Goal: Transaction & Acquisition: Purchase product/service

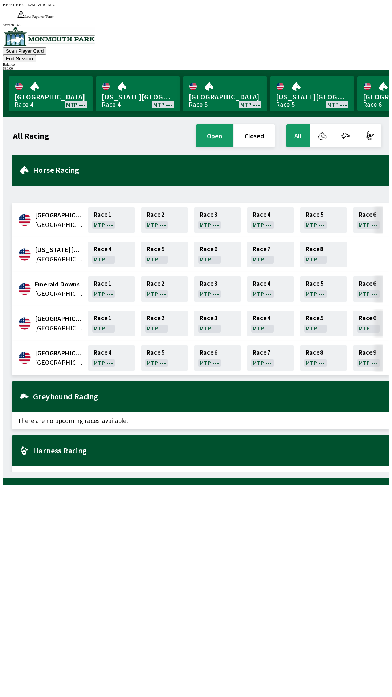
click at [36, 55] on button "End Session" at bounding box center [19, 59] width 33 height 8
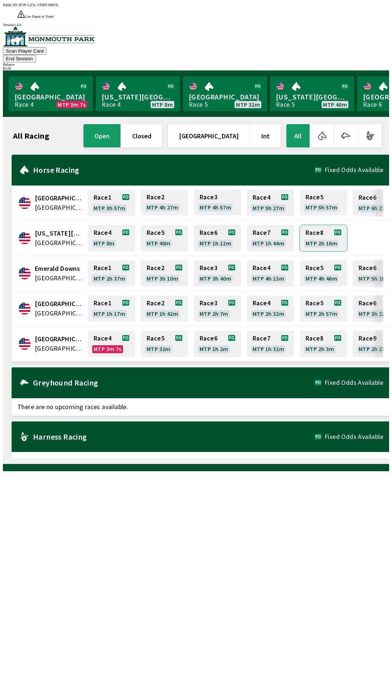
click at [323, 225] on link "Race 8 MTP 2h 16m" at bounding box center [323, 238] width 47 height 26
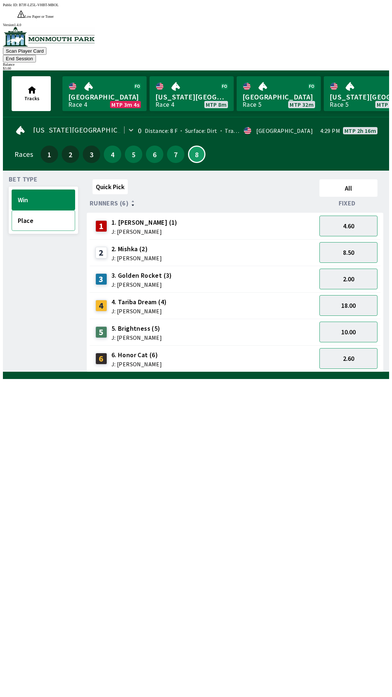
click at [35, 210] on button "Place" at bounding box center [44, 220] width 64 height 21
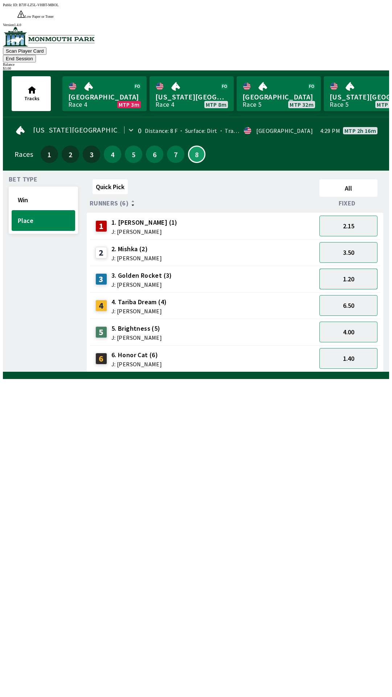
click at [348, 269] on button "1.20" at bounding box center [348, 279] width 58 height 21
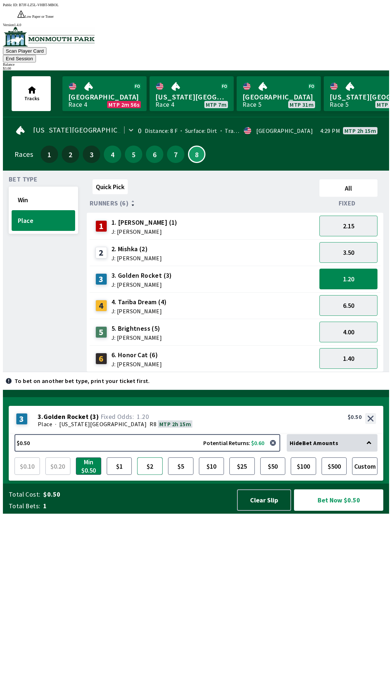
click at [148, 475] on button "$2" at bounding box center [149, 465] width 25 height 17
click at [357, 511] on button "Bet Now $2.00" at bounding box center [338, 499] width 89 height 21
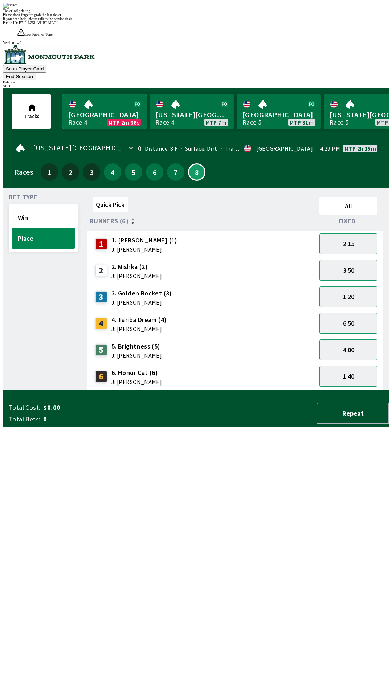
click at [94, 94] on link "Monmouth Park Race 4 MTP 2m 36s" at bounding box center [104, 111] width 84 height 35
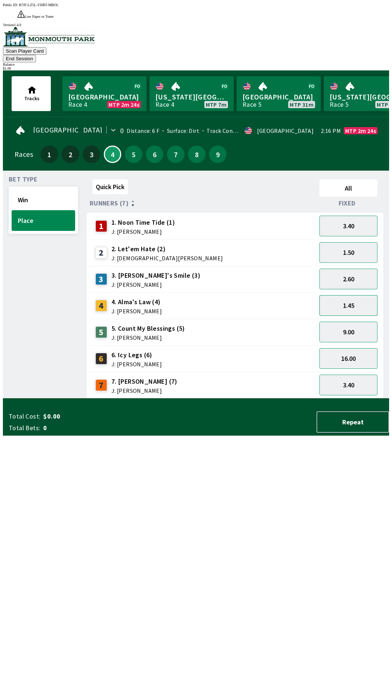
click at [369, 295] on button "1.45" at bounding box center [348, 305] width 58 height 21
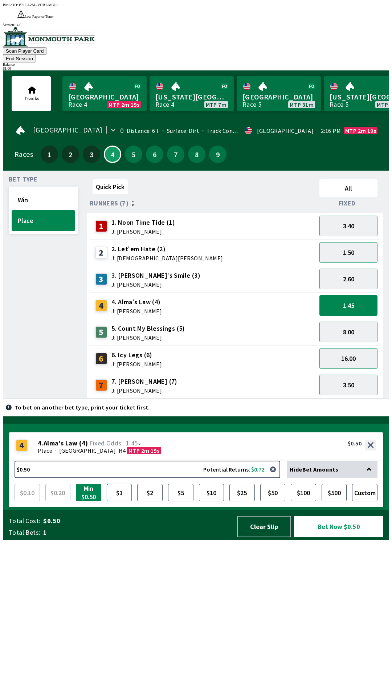
click at [121, 501] on button "$1" at bounding box center [119, 492] width 25 height 17
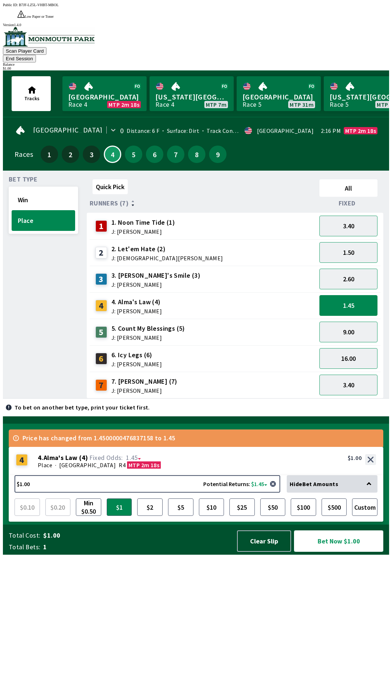
click at [357, 552] on button "Bet Now $1.00" at bounding box center [338, 540] width 89 height 21
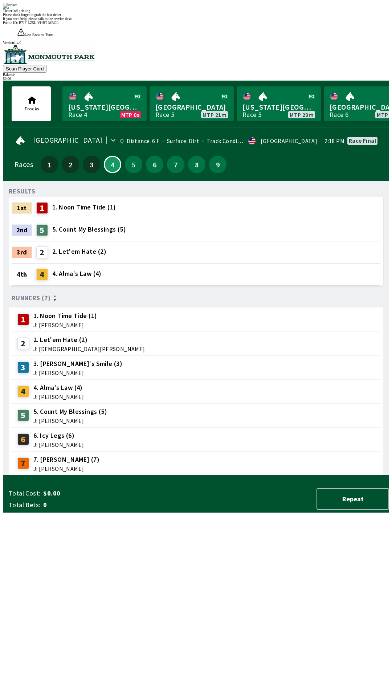
click at [253, 475] on div "RESULTS 1st 1 1. Noon Time Tide (1) 2nd 5 5. Count My Blessings (5) 3rd 2 2. Le…" at bounding box center [199, 331] width 380 height 289
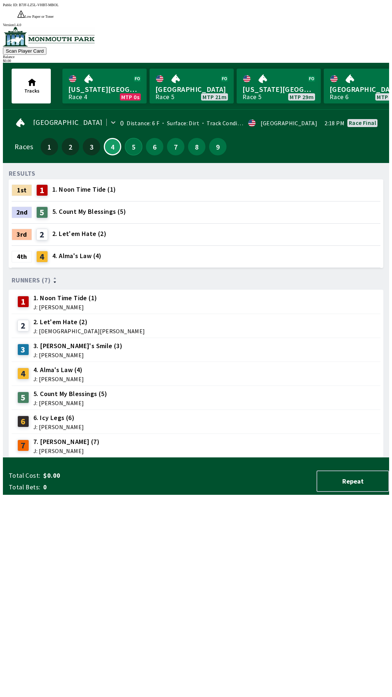
click at [126, 138] on button "5" at bounding box center [133, 146] width 17 height 17
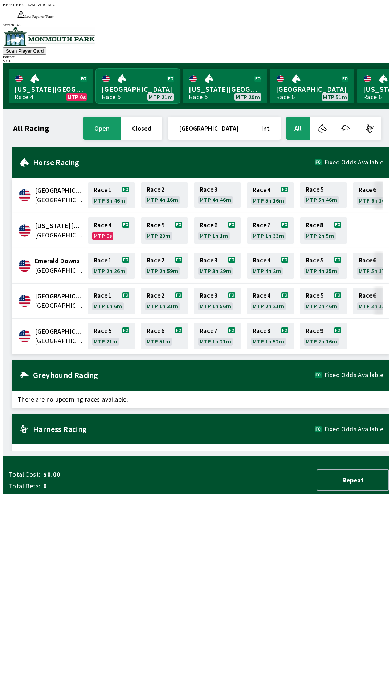
click at [154, 69] on link "[GEOGRAPHIC_DATA] Race 5 MTP 21m" at bounding box center [138, 86] width 84 height 35
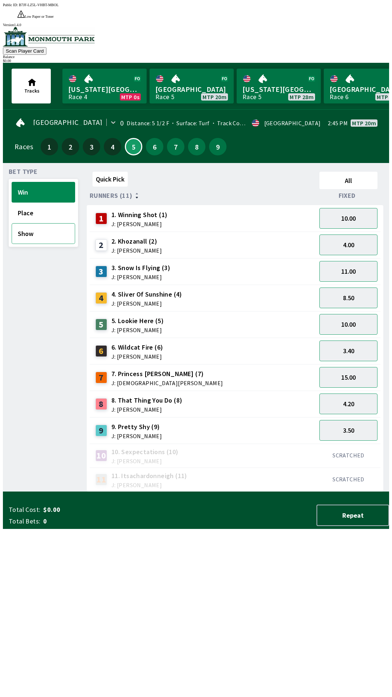
click at [47, 223] on button "Show" at bounding box center [44, 233] width 64 height 21
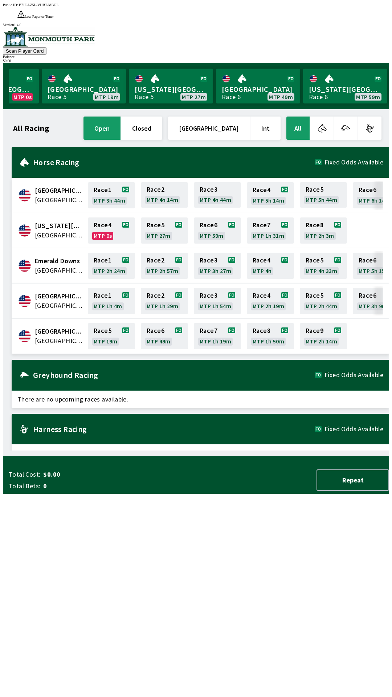
scroll to position [0, 70]
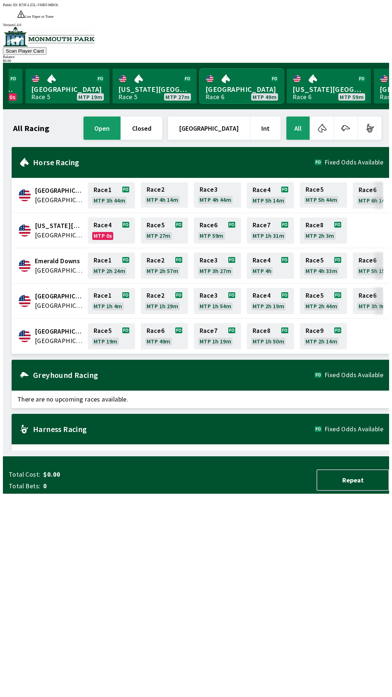
click at [274, 79] on link "[GEOGRAPHIC_DATA] Race 6 MTP 49m" at bounding box center [242, 86] width 84 height 35
click at [197, 82] on link "[US_STATE] Park Race 5 MTP 27m" at bounding box center [154, 86] width 84 height 35
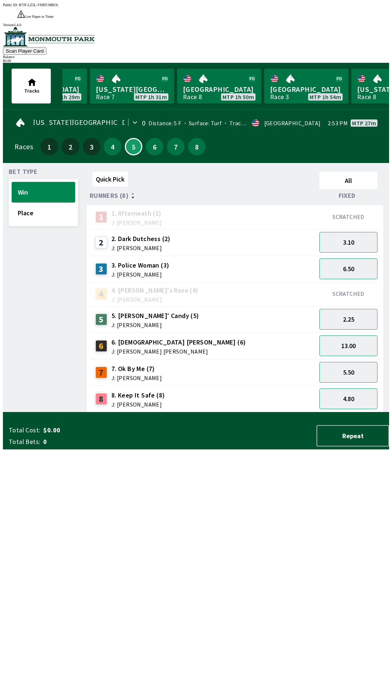
scroll to position [0, 710]
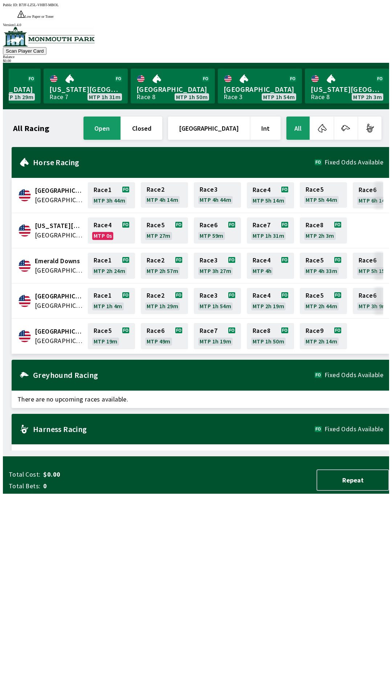
scroll to position [0, 656]
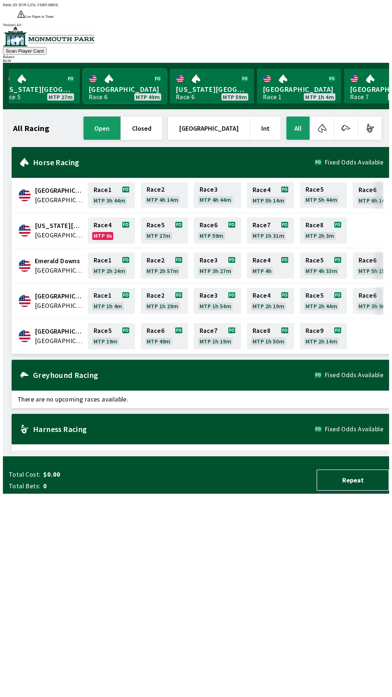
click at [154, 72] on link "[GEOGRAPHIC_DATA] Race 6 MTP 49m" at bounding box center [125, 86] width 84 height 35
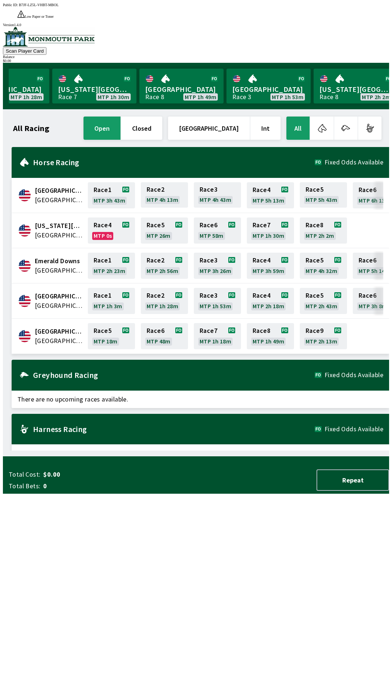
scroll to position [0, 656]
click at [214, 84] on link "[GEOGRAPHIC_DATA] Race 8 MTP 1h 49m" at bounding box center [178, 86] width 84 height 35
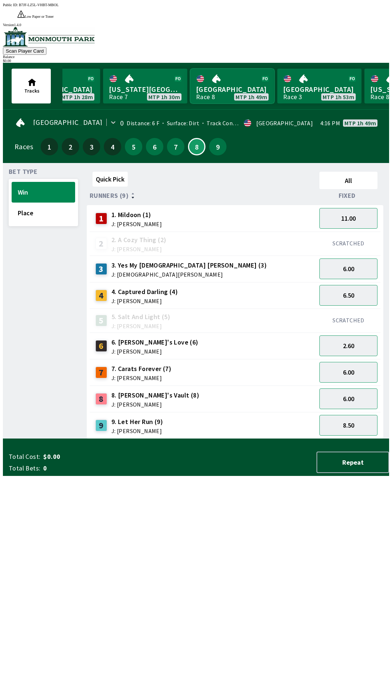
scroll to position [0, 710]
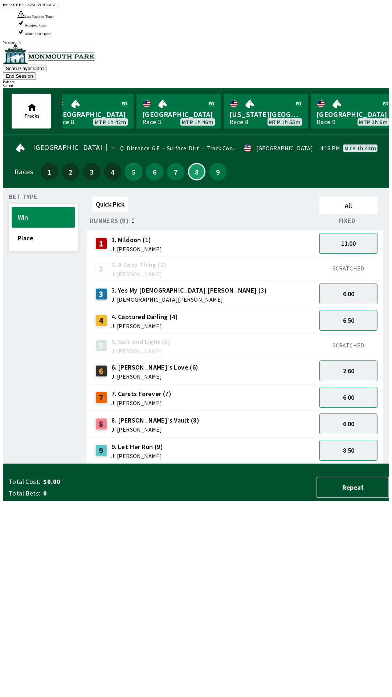
click at [131, 163] on button "5" at bounding box center [133, 171] width 17 height 17
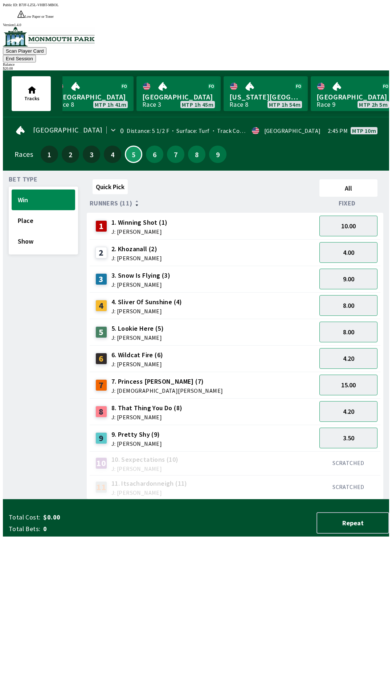
click at [36, 55] on button "End Session" at bounding box center [19, 59] width 33 height 8
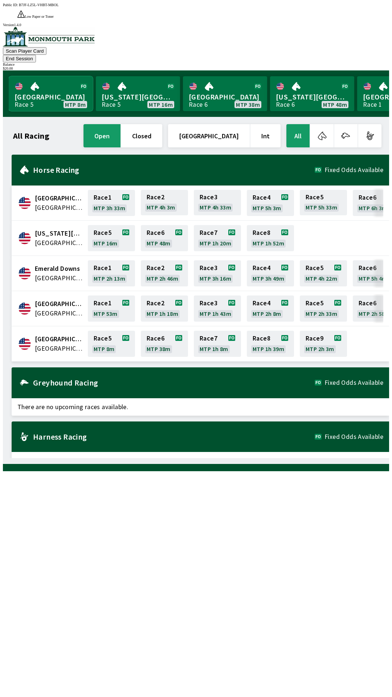
click at [59, 76] on link "[GEOGRAPHIC_DATA] Race 5 MTP 8m" at bounding box center [51, 93] width 84 height 35
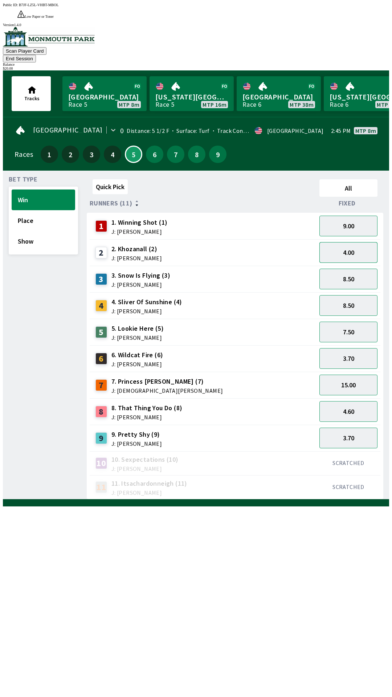
click at [352, 242] on button "4.00" at bounding box center [348, 252] width 58 height 21
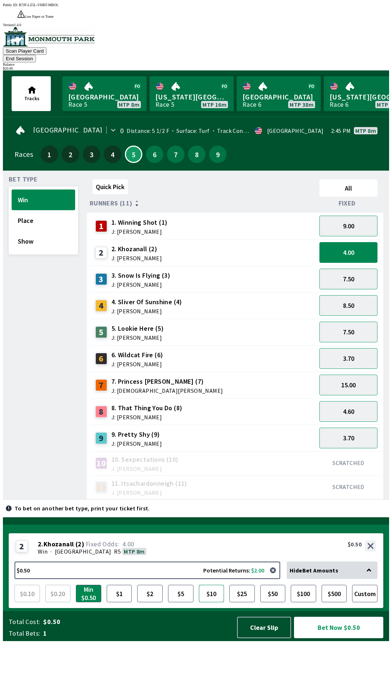
click at [214, 602] on button "$10" at bounding box center [211, 593] width 25 height 17
click at [368, 602] on button "Custom" at bounding box center [364, 593] width 25 height 17
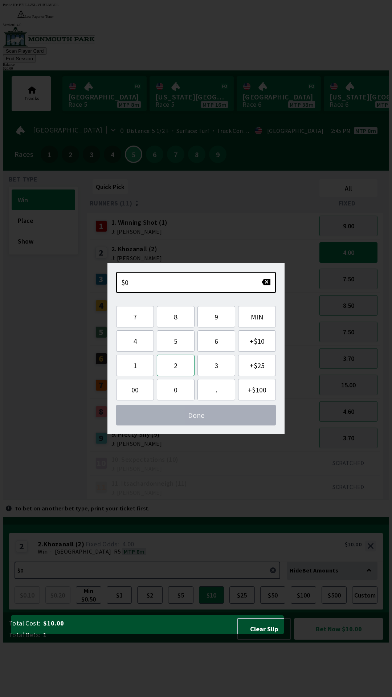
click at [183, 365] on button "2" at bounding box center [176, 365] width 38 height 21
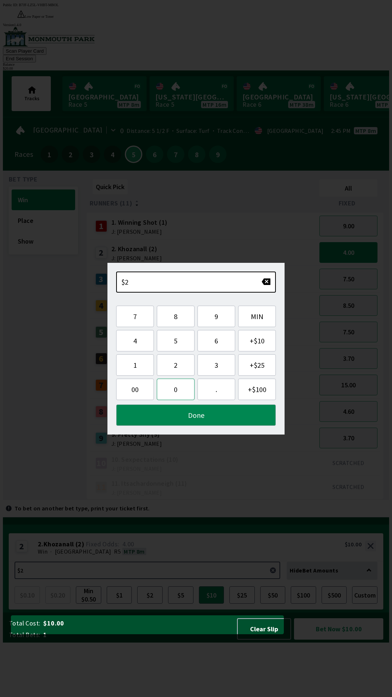
click at [175, 390] on button "0" at bounding box center [176, 388] width 38 height 21
click at [200, 414] on button "Done" at bounding box center [196, 414] width 160 height 21
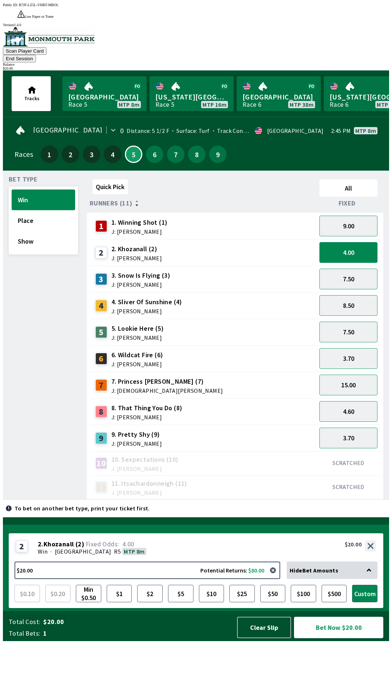
click at [328, 638] on button "Bet Now $20.00" at bounding box center [338, 627] width 89 height 21
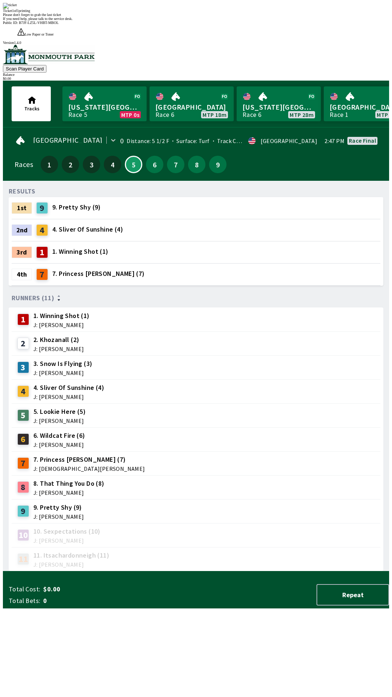
click at [242, 502] on div "9 9. Pretty Shy (9) J: [PERSON_NAME]" at bounding box center [196, 511] width 363 height 18
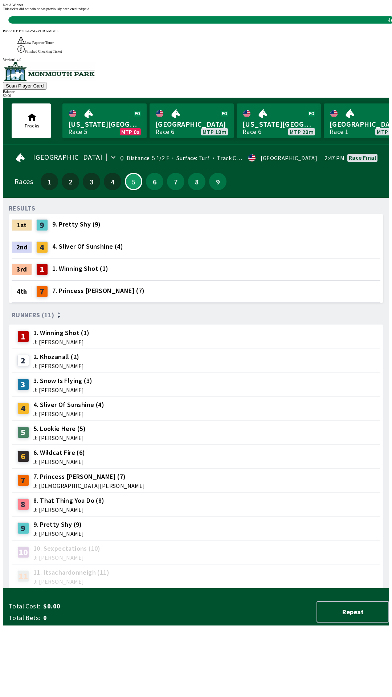
click at [243, 585] on div "RESULTS 1st 9 9. Pretty Shy (9) 2nd 4 4. Sliver Of Sunshine (4) 3rd 1 1. Winnin…" at bounding box center [199, 396] width 380 height 385
click at [281, 588] on div "RESULTS 1st 9 9. Pretty Shy (9) 2nd 4 4. Sliver Of Sunshine (4) 3rd 1 1. Winnin…" at bounding box center [199, 396] width 380 height 385
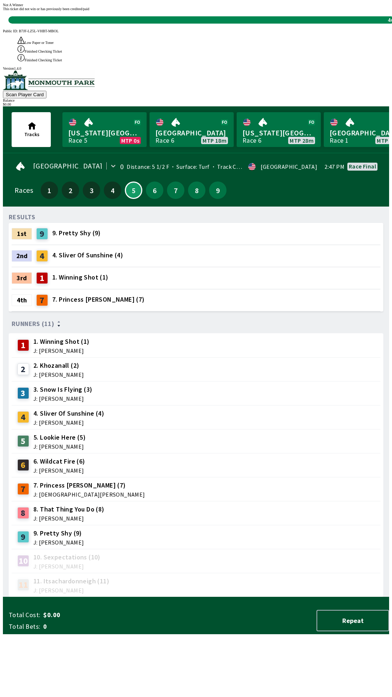
click at [253, 597] on div "RESULTS 1st 9 9. Pretty Shy (9) 2nd 4 4. Sliver Of Sunshine (4) 3rd 1 1. Winnin…" at bounding box center [199, 404] width 380 height 385
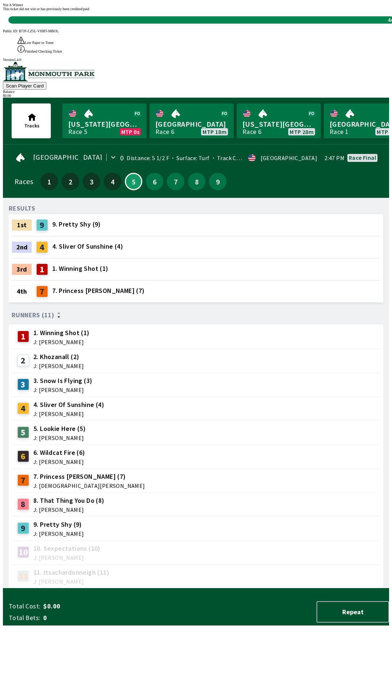
click at [262, 588] on div "RESULTS 1st 9 9. Pretty Shy (9) 2nd 4 4. Sliver Of Sunshine (4) 3rd 1 1. Winnin…" at bounding box center [199, 396] width 380 height 385
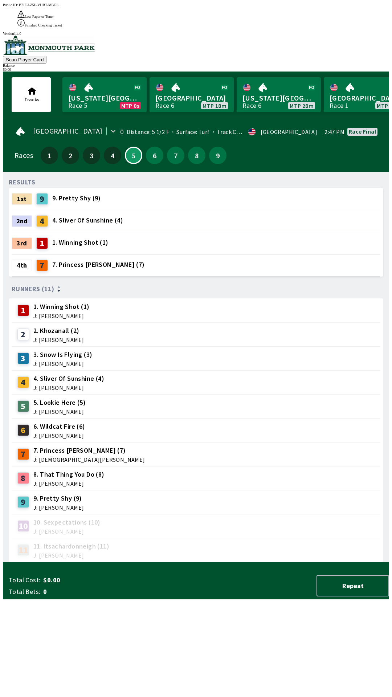
click at [262, 562] on div "RESULTS 1st 9 9. Pretty Shy (9) 2nd 4 4. Sliver Of Sunshine (4) 3rd 1 1. Winnin…" at bounding box center [199, 369] width 380 height 385
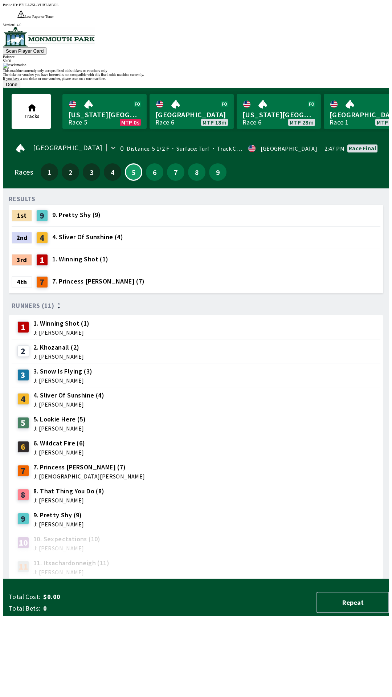
click at [221, 88] on div "This machine currently only accepts fixed odds tickets or vouchers only The tic…" at bounding box center [196, 75] width 386 height 25
click at [20, 88] on button "Done" at bounding box center [11, 85] width 17 height 8
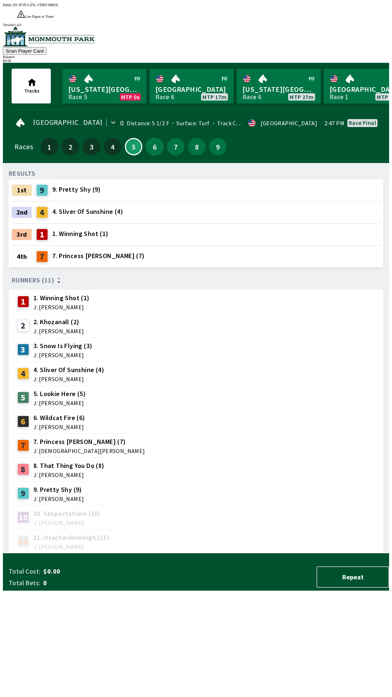
click at [150, 138] on button "6" at bounding box center [154, 146] width 17 height 17
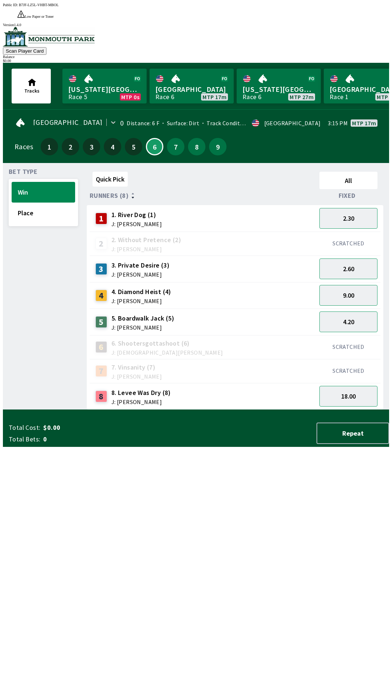
click at [310, 387] on div "8 8. Levee Was Dry (8) J: [PERSON_NAME]" at bounding box center [203, 396] width 221 height 18
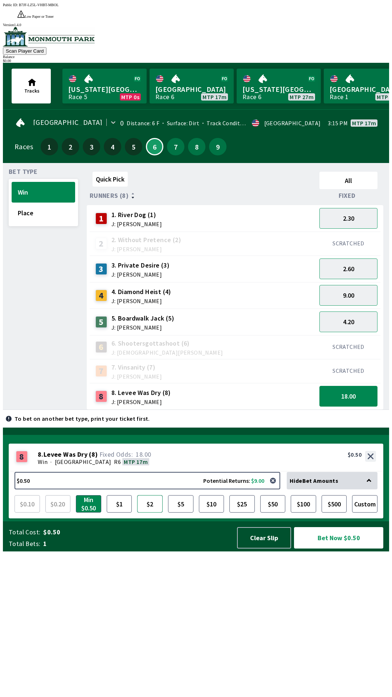
click at [152, 512] on button "$2" at bounding box center [149, 503] width 25 height 17
click at [137, 495] on button "$2" at bounding box center [149, 503] width 25 height 17
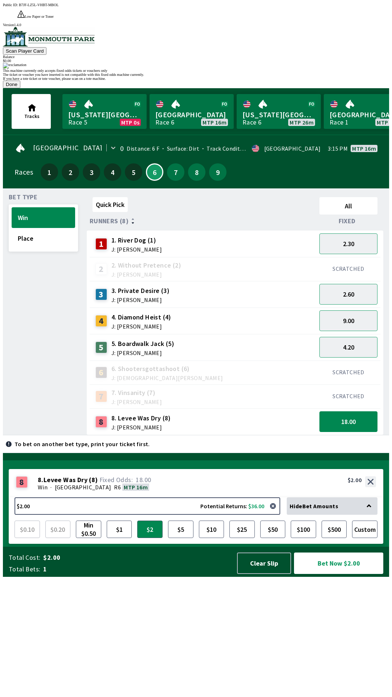
click at [20, 88] on button "Done" at bounding box center [11, 85] width 17 height 8
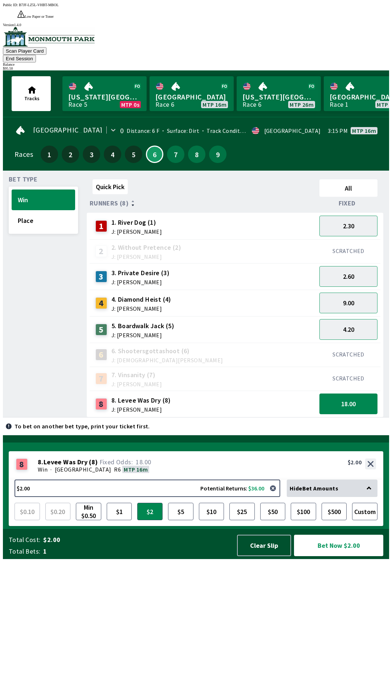
click at [227, 343] on div "6 6. Shootersgottashoot (6) J: [DEMOGRAPHIC_DATA][PERSON_NAME]" at bounding box center [203, 355] width 227 height 24
click at [189, 320] on div "5 5. Boardwalk Jack (5) J: [PERSON_NAME]" at bounding box center [203, 329] width 221 height 18
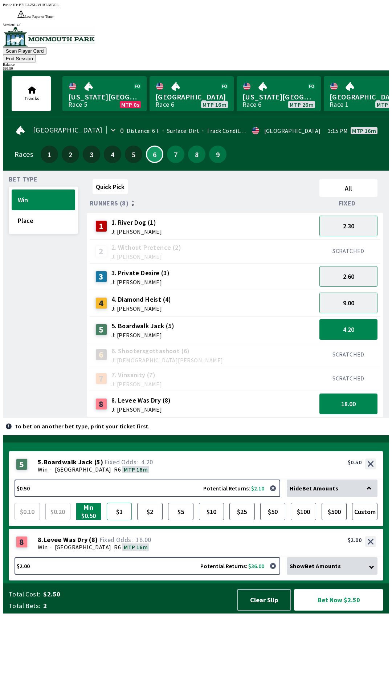
click at [122, 520] on button "$1" at bounding box center [119, 511] width 25 height 17
click at [151, 520] on button "$2" at bounding box center [149, 511] width 25 height 17
click at [180, 520] on button "$5" at bounding box center [180, 511] width 25 height 17
click at [233, 267] on div "3 3. Private Desire (3) J: [PERSON_NAME]" at bounding box center [203, 276] width 221 height 18
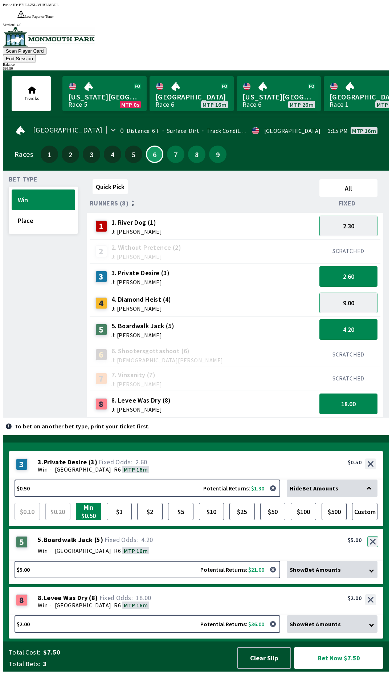
click at [373, 547] on button "button" at bounding box center [372, 541] width 11 height 11
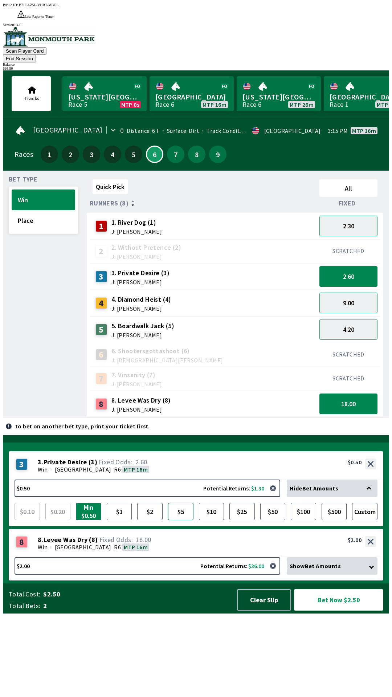
click at [176, 520] on button "$5" at bounding box center [180, 511] width 25 height 17
click at [329, 492] on span "Hide Bet Amounts" at bounding box center [314, 487] width 49 height 7
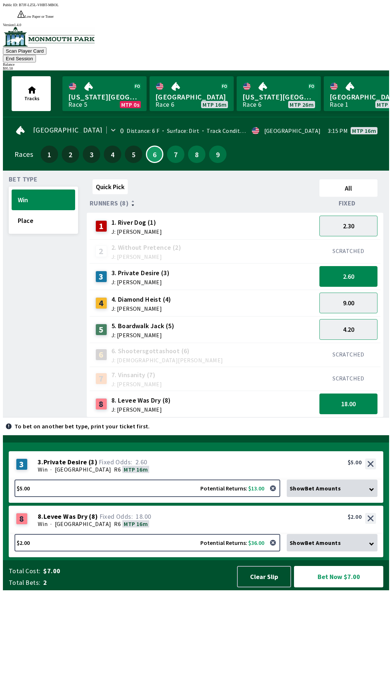
click at [339, 492] on span "Show Bet Amounts" at bounding box center [315, 487] width 51 height 7
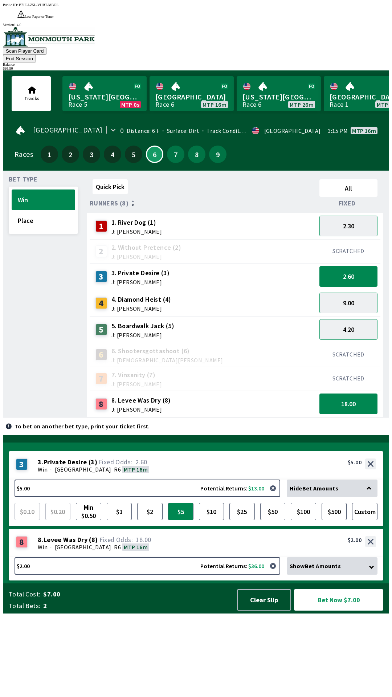
click at [383, 479] on div "3 3 . Private Desire ( 3 ) Win · [STREET_ADDRESS]. Private Desire (3) 2.60 $5.00" at bounding box center [196, 465] width 374 height 28
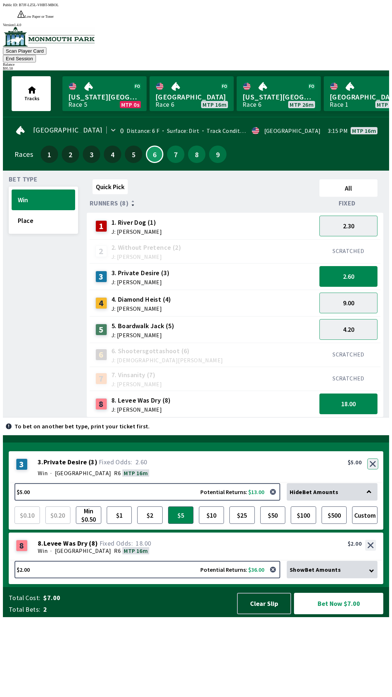
click at [373, 469] on button "button" at bounding box center [372, 463] width 11 height 11
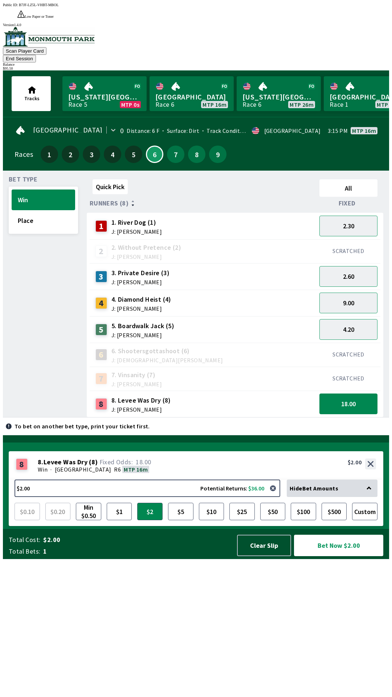
click at [266, 217] on div "1 1. River Dog (1) J: [PERSON_NAME]" at bounding box center [203, 226] width 221 height 18
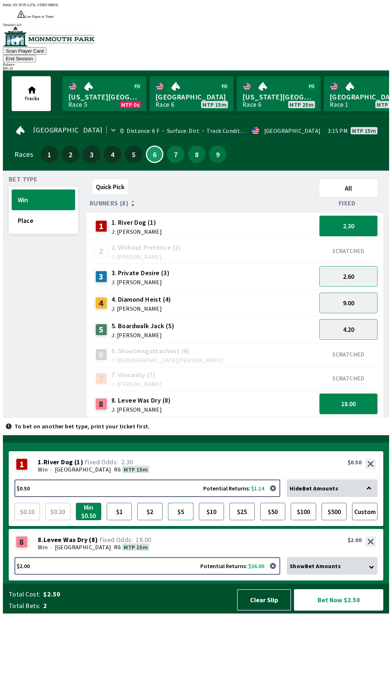
click at [190, 520] on button "$5" at bounding box center [180, 511] width 25 height 17
click at [304, 520] on button "$100" at bounding box center [303, 511] width 25 height 17
click at [267, 497] on button "$100.00 Potential Returns: $229.00" at bounding box center [148, 487] width 266 height 17
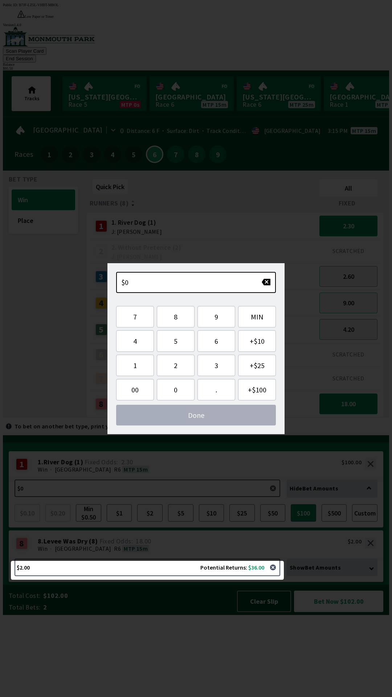
click at [263, 294] on div "$0 Please increase Bet Amount, Minimum: $0.50 7 8 9 MIN 4 5 6 + $10 1 2 3 + $25…" at bounding box center [195, 348] width 177 height 171
click at [251, 320] on button "MIN" at bounding box center [257, 316] width 38 height 21
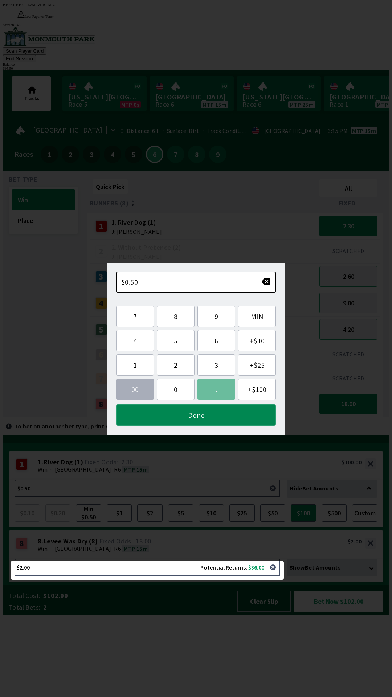
click at [230, 417] on button "Done" at bounding box center [196, 414] width 160 height 21
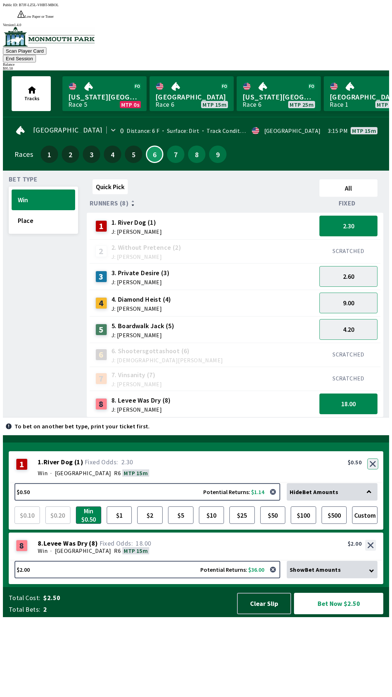
click at [372, 469] on button "button" at bounding box center [372, 463] width 11 height 11
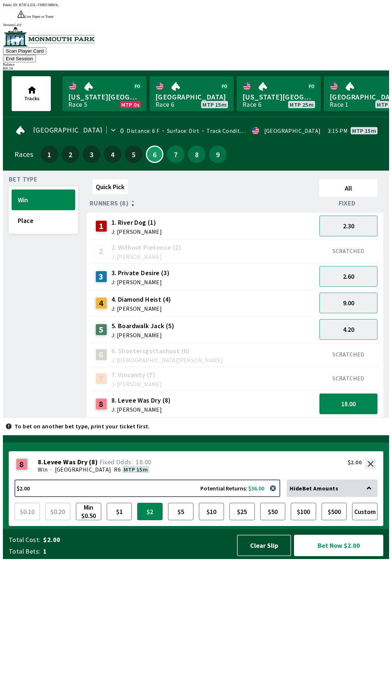
click at [232, 217] on div "1 1. River Dog (1) J: [PERSON_NAME]" at bounding box center [203, 226] width 221 height 18
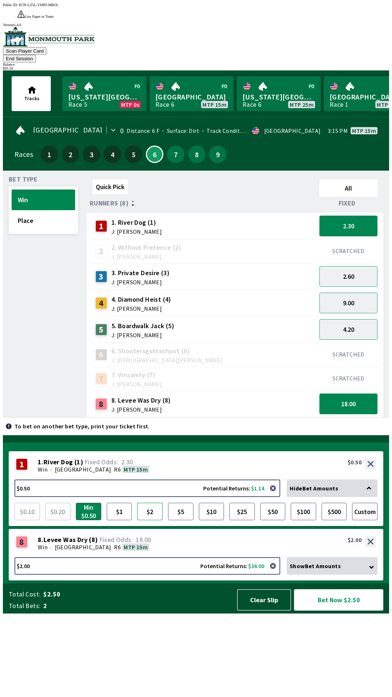
click at [146, 520] on button "$2" at bounding box center [149, 511] width 25 height 17
click at [216, 316] on div "5 5. Boardwalk Jack (5) J: [PERSON_NAME]" at bounding box center [203, 329] width 227 height 26
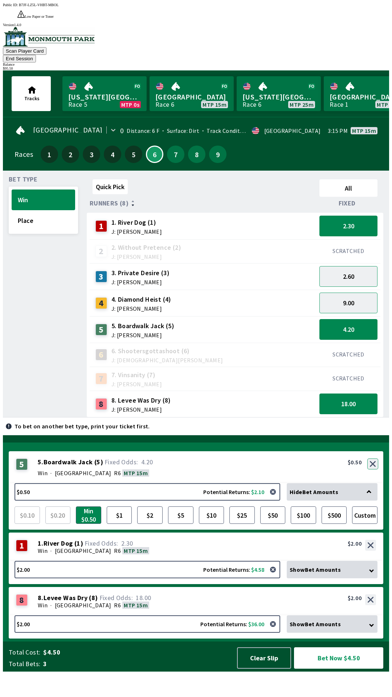
click at [373, 469] on button "button" at bounding box center [372, 463] width 11 height 11
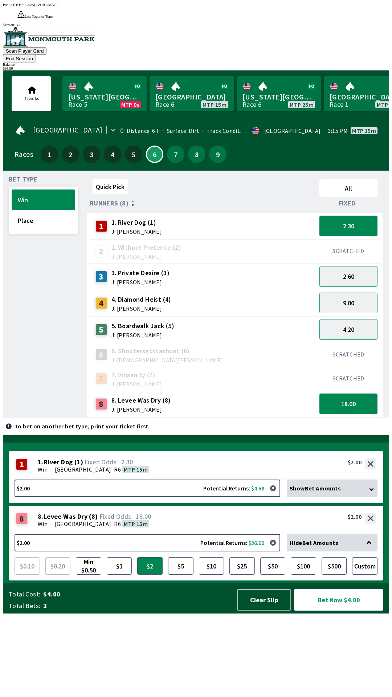
click at [274, 294] on div "4 4. [PERSON_NAME] (4) J: [PERSON_NAME]" at bounding box center [203, 303] width 221 height 18
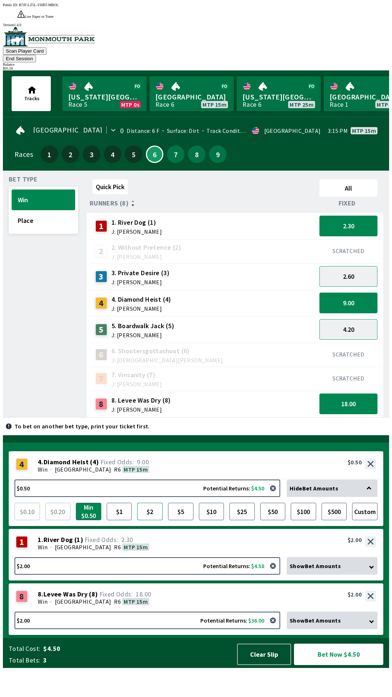
click at [141, 520] on button "$2" at bounding box center [149, 511] width 25 height 17
click at [186, 520] on button "$5" at bounding box center [180, 511] width 25 height 17
click at [349, 665] on button "Bet Now $9.00" at bounding box center [338, 653] width 89 height 21
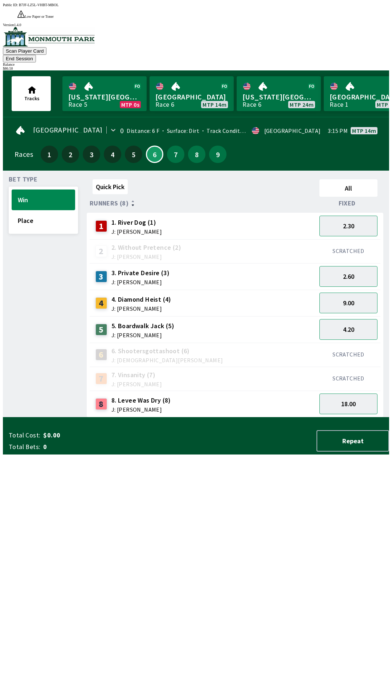
click at [36, 55] on button "End Session" at bounding box center [19, 59] width 33 height 8
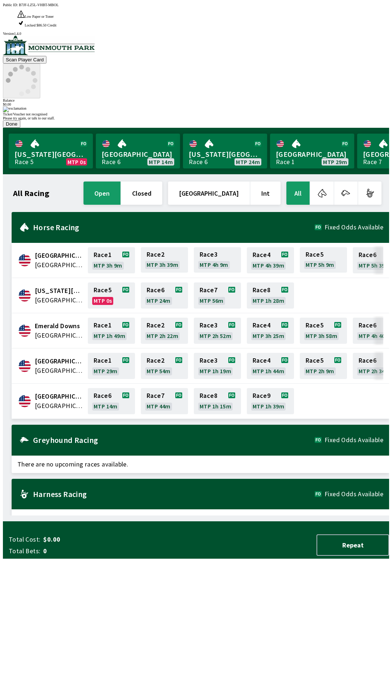
click at [20, 128] on button "Done" at bounding box center [11, 124] width 17 height 8
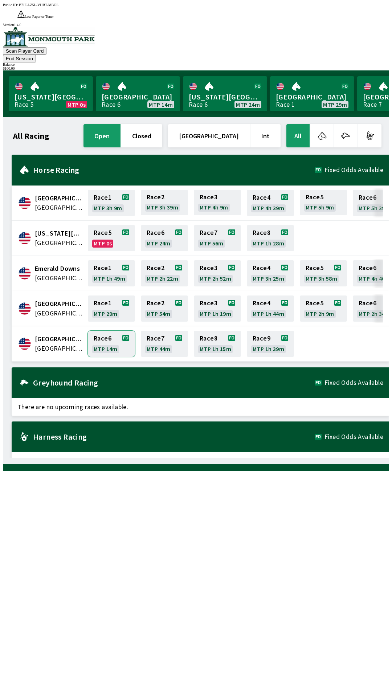
click at [109, 331] on link "Race 6 MTP 14m" at bounding box center [111, 344] width 47 height 26
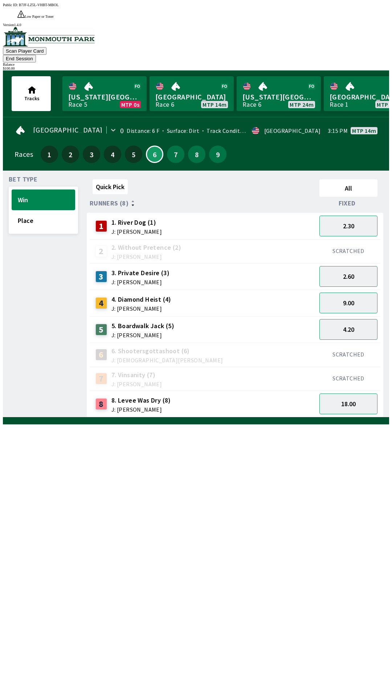
click at [36, 55] on button "End Session" at bounding box center [19, 59] width 33 height 8
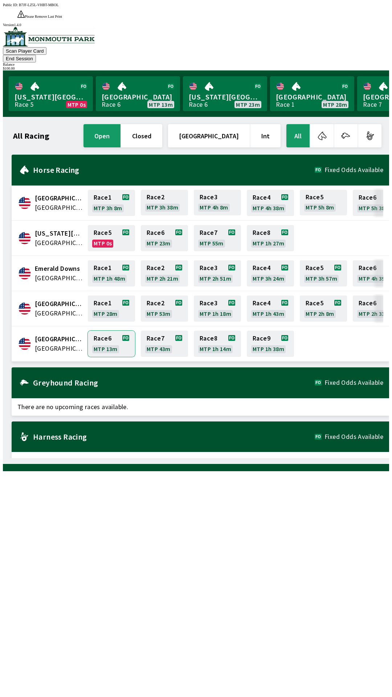
click at [109, 331] on link "Race 6 MTP 13m" at bounding box center [111, 344] width 47 height 26
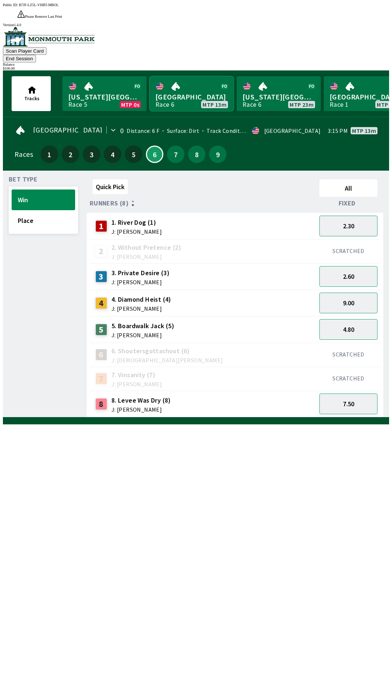
click at [177, 76] on link "[GEOGRAPHIC_DATA] Race 6 MTP 13m" at bounding box center [192, 93] width 84 height 35
click at [36, 55] on button "End Session" at bounding box center [19, 59] width 33 height 8
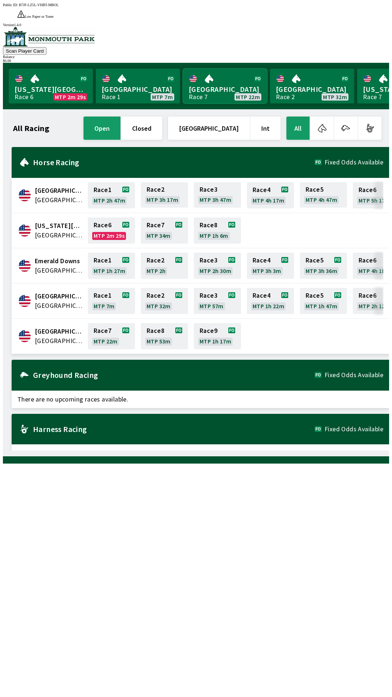
click at [223, 75] on link "[GEOGRAPHIC_DATA] Race 7 MTP 22m" at bounding box center [225, 86] width 84 height 35
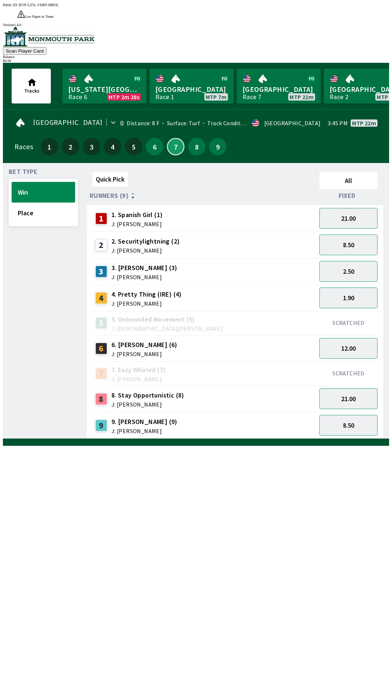
click at [169, 138] on button "7" at bounding box center [175, 146] width 17 height 17
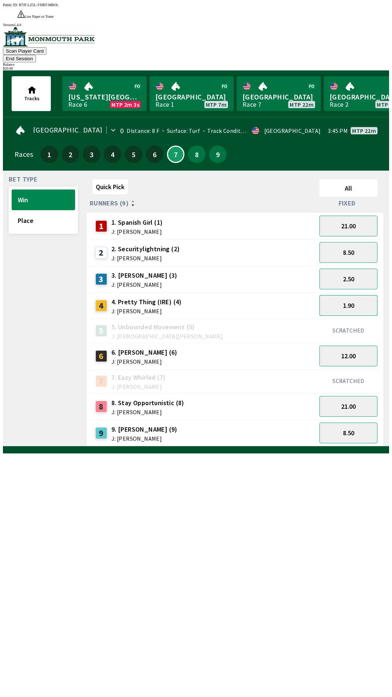
click at [339, 295] on button "1.90" at bounding box center [348, 305] width 58 height 21
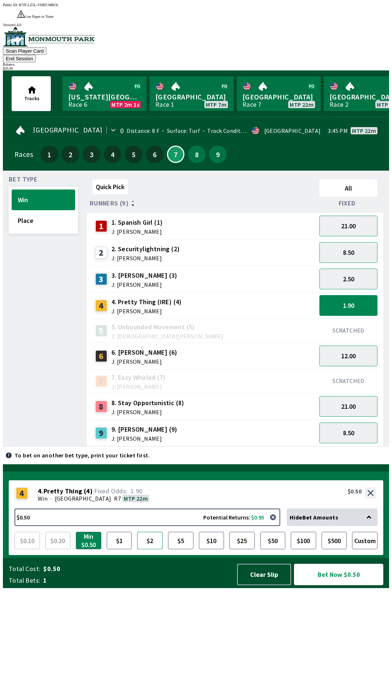
click at [151, 549] on button "$2" at bounding box center [149, 540] width 25 height 17
click at [350, 585] on button "Bet Now $2.00" at bounding box center [338, 574] width 89 height 21
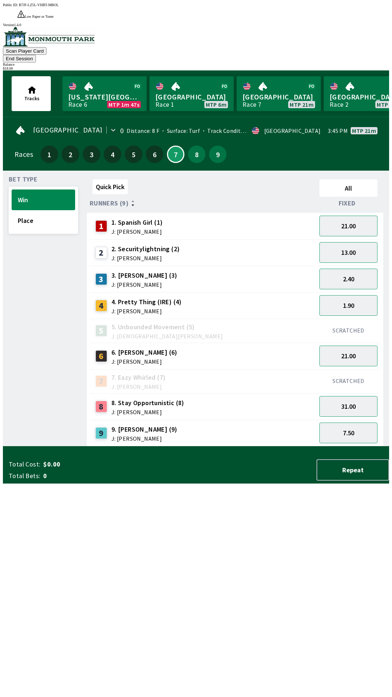
click at [181, 446] on div "Quick Pick All Runners (9) Fixed 1 1. Spanish Girl (1) J: [PERSON_NAME] 21.00 2…" at bounding box center [238, 311] width 302 height 270
click at [348, 242] on button "13.00" at bounding box center [348, 252] width 58 height 21
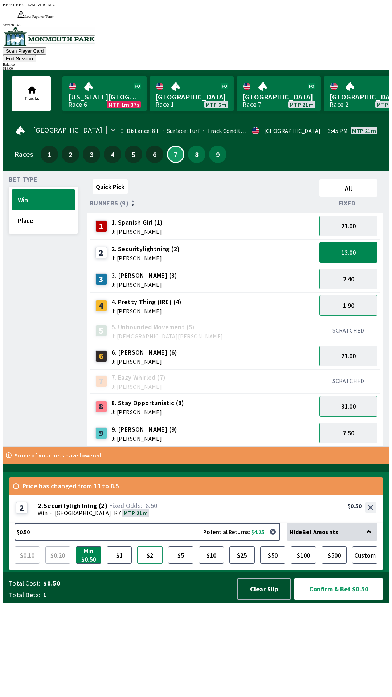
click at [145, 564] on button "$2" at bounding box center [149, 554] width 25 height 17
click at [342, 599] on button "Confirm & Bet $2.00" at bounding box center [338, 588] width 89 height 21
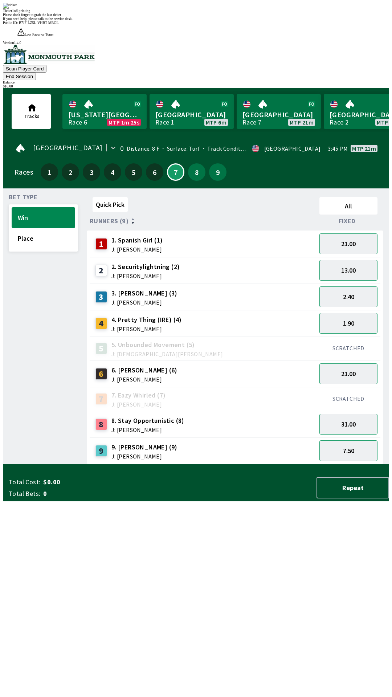
click at [161, 464] on div "Quick Pick All Runners (9) Fixed 1 1. Spanish Girl (1) J: [PERSON_NAME] 21.00 2…" at bounding box center [238, 329] width 302 height 270
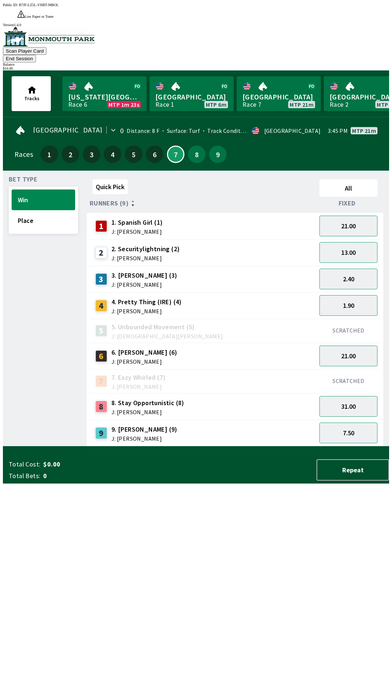
click at [365, 369] on div "SCRATCHED" at bounding box center [348, 381] width 64 height 24
click at [340, 345] on button "21.00" at bounding box center [348, 355] width 58 height 21
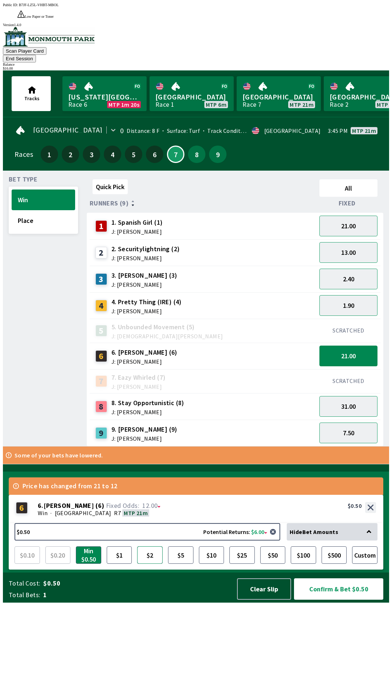
click at [152, 564] on button "$2" at bounding box center [149, 554] width 25 height 17
click at [325, 599] on button "Confirm & Bet $2.00" at bounding box center [338, 588] width 89 height 21
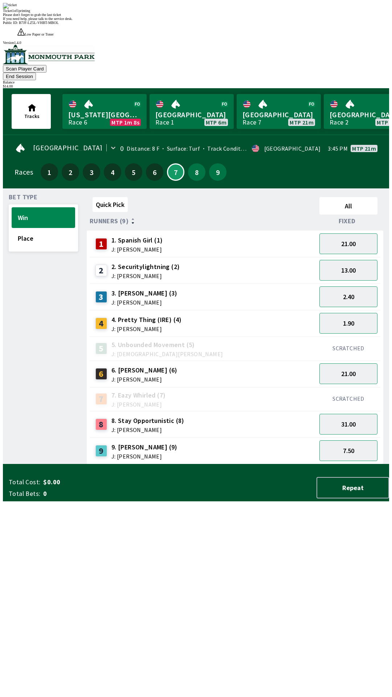
click at [213, 464] on div "Quick Pick All Runners (9) Fixed 1 1. Spanish Girl (1) J: [PERSON_NAME] 21.00 2…" at bounding box center [238, 329] width 302 height 270
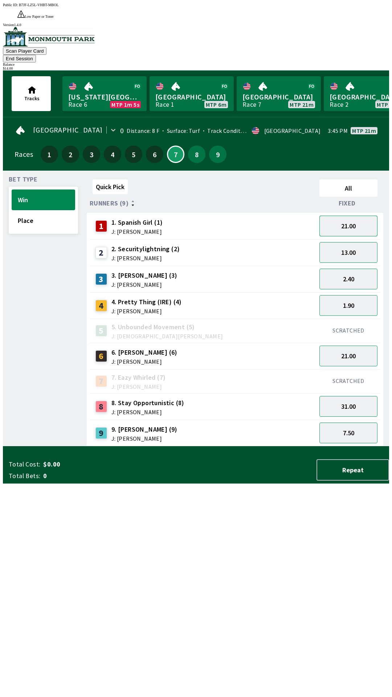
click at [334, 216] on button "21.00" at bounding box center [348, 226] width 58 height 21
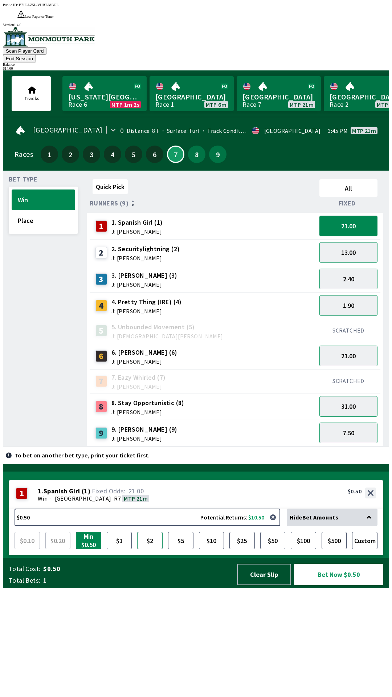
click at [152, 549] on button "$2" at bounding box center [149, 540] width 25 height 17
click at [331, 585] on button "Bet Now $2.00" at bounding box center [338, 574] width 89 height 21
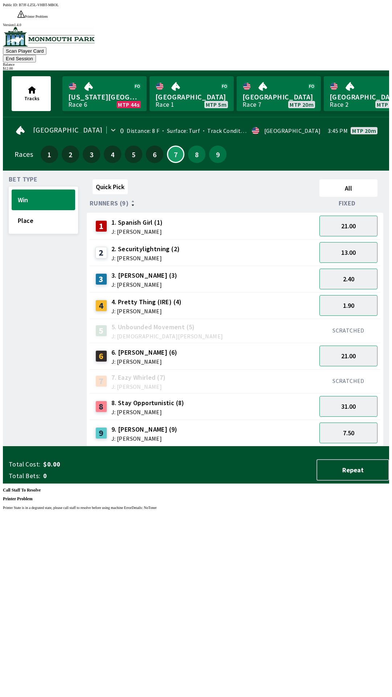
click at [179, 484] on div "Public ID: B7JF-LZ5L-VHBT-MBOL Printer Problem Printer State is in a degrated s…" at bounding box center [196, 351] width 386 height 697
click at [237, 537] on div "Public ID: B7JF-LZ5L-VHBT-MBOL Printer Problem Printer State is in a degrated s…" at bounding box center [196, 351] width 386 height 697
click at [233, 535] on div "Public ID: B7JF-LZ5L-VHBT-MBOL Printer Problem Printer State is in a degrated s…" at bounding box center [196, 351] width 386 height 697
click at [300, 33] on div "Public ID: B7JF-LZ5L-VHBT-MBOL Printer Problem Printer State is in a degrated s…" at bounding box center [196, 351] width 386 height 697
click at [308, 29] on div "Public ID: B7JF-LZ5L-VHBT-MBOL Printer Problem Printer State is in a degrated s…" at bounding box center [196, 351] width 386 height 697
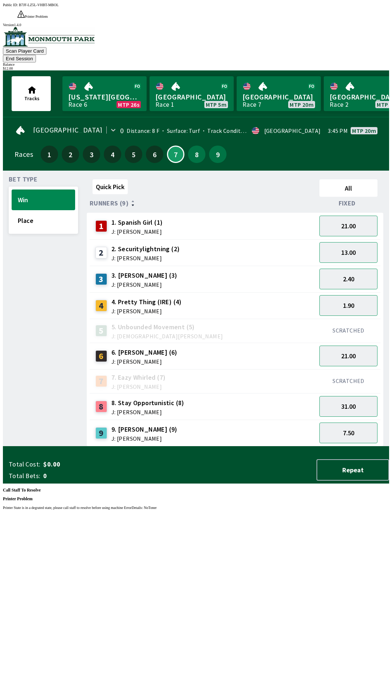
click at [306, 33] on div "Public ID: B7JF-LZ5L-VHBT-MBOL Printer Problem Printer State is in a degrated s…" at bounding box center [196, 351] width 386 height 697
click at [357, 396] on button "31.00" at bounding box center [348, 406] width 58 height 21
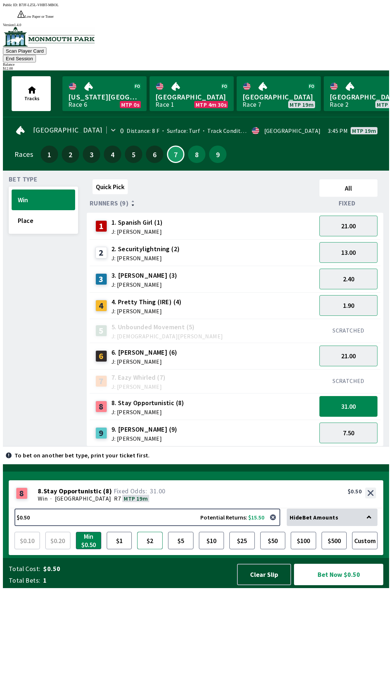
click at [150, 549] on button "$2" at bounding box center [149, 540] width 25 height 17
click at [324, 585] on button "Bet Now $2.00" at bounding box center [338, 574] width 89 height 21
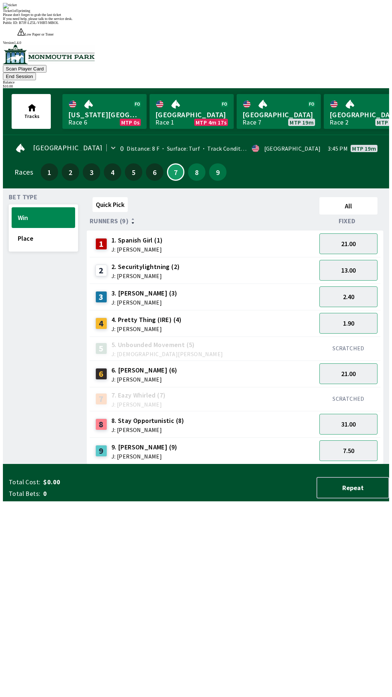
click at [220, 464] on div "Quick Pick All Runners (9) Fixed 1 1. Spanish Girl (1) J: [PERSON_NAME] 21.00 2…" at bounding box center [238, 329] width 302 height 270
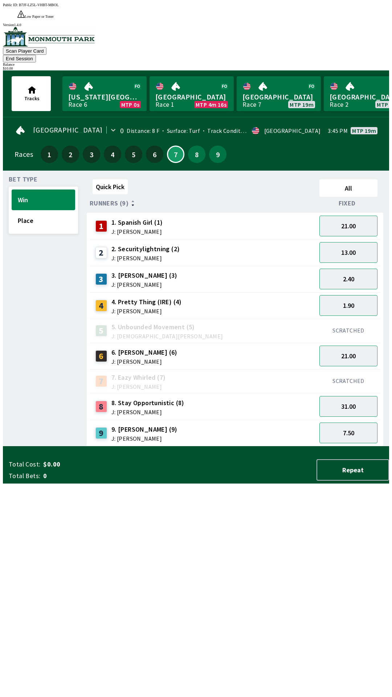
click at [36, 55] on button "End Session" at bounding box center [19, 59] width 33 height 8
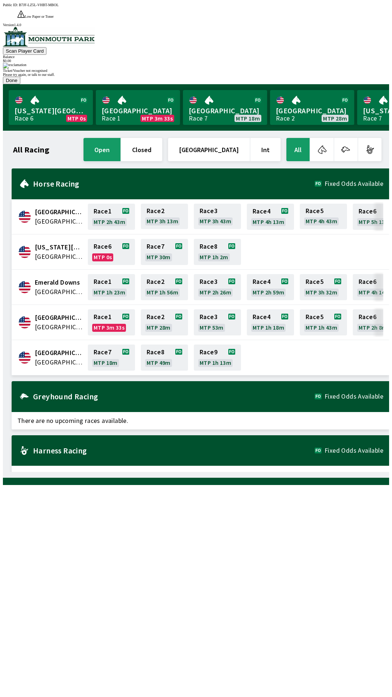
click at [253, 234] on div "[US_STATE] Park [GEOGRAPHIC_DATA] Race 6 MTP 0s Race 7 MTP 30m Race 8 MTP 1h 2m" at bounding box center [200, 251] width 377 height 35
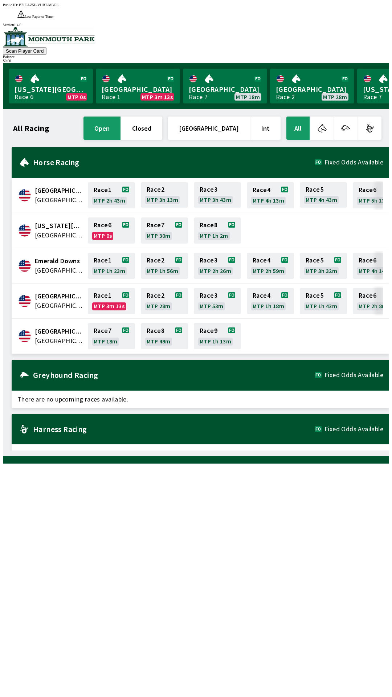
click at [41, 27] on div at bounding box center [196, 37] width 386 height 20
click at [34, 35] on img at bounding box center [49, 37] width 92 height 20
click at [361, 55] on div "Balance" at bounding box center [196, 57] width 386 height 4
click at [358, 55] on div "Balance" at bounding box center [196, 57] width 386 height 4
click at [384, 77] on link "[US_STATE] Park Race 7 MTP 39m" at bounding box center [399, 86] width 84 height 35
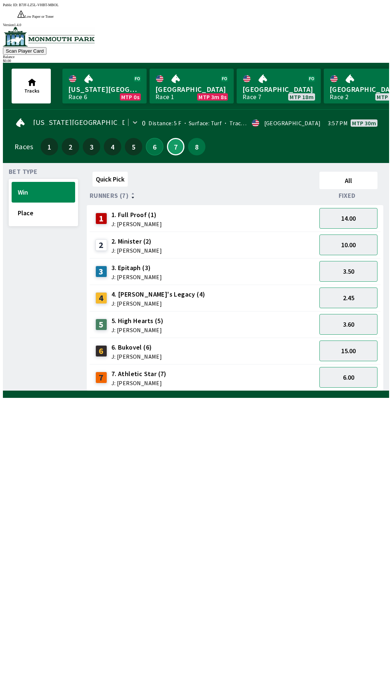
click at [148, 138] on button "6" at bounding box center [154, 146] width 17 height 17
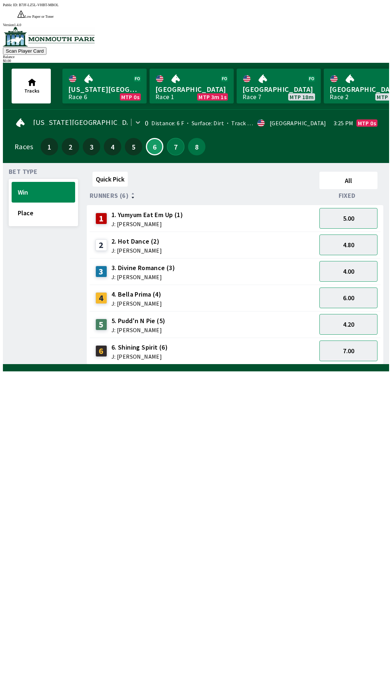
click at [177, 138] on button "7" at bounding box center [175, 146] width 17 height 17
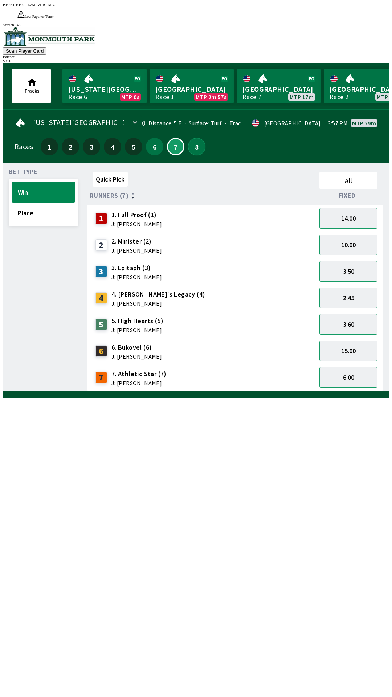
click at [194, 138] on button "8" at bounding box center [196, 146] width 17 height 17
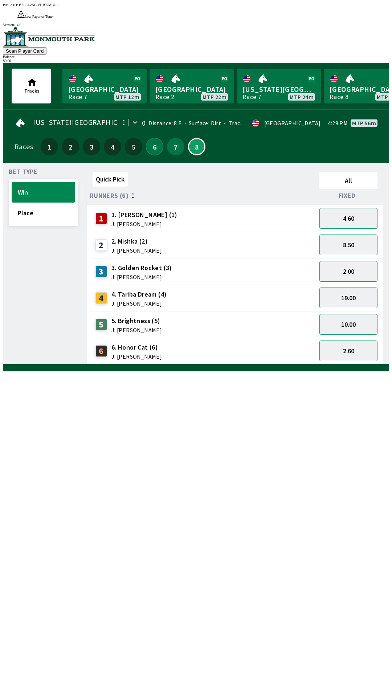
click at [152, 138] on button "6" at bounding box center [154, 146] width 17 height 17
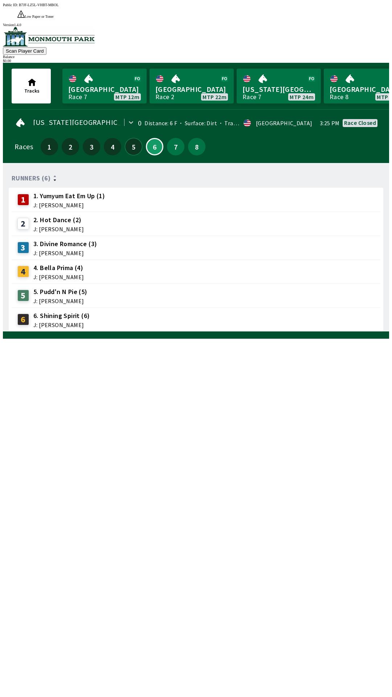
click at [132, 138] on button "5" at bounding box center [133, 146] width 17 height 17
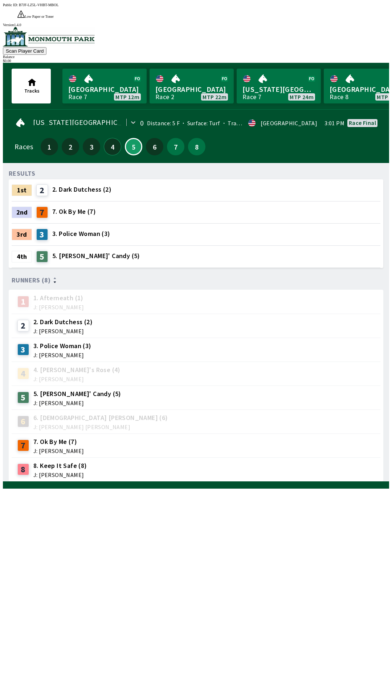
click at [106, 138] on button "4" at bounding box center [112, 146] width 17 height 17
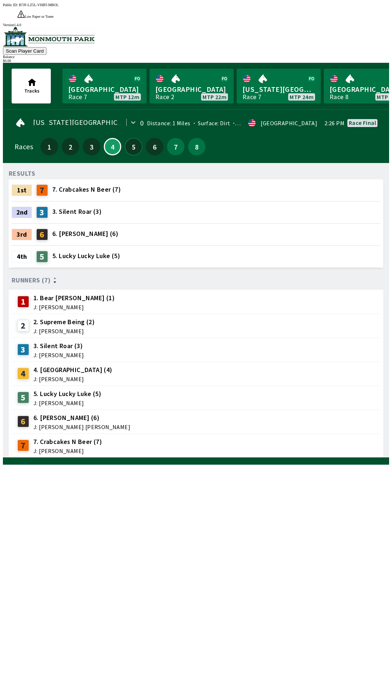
click at [129, 138] on button "5" at bounding box center [133, 146] width 17 height 17
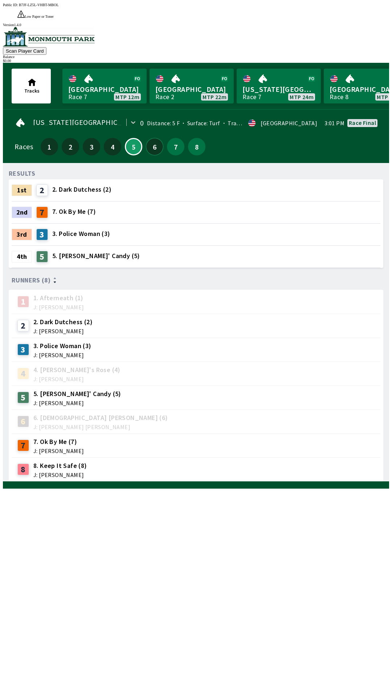
click at [150, 138] on button "6" at bounding box center [154, 146] width 17 height 17
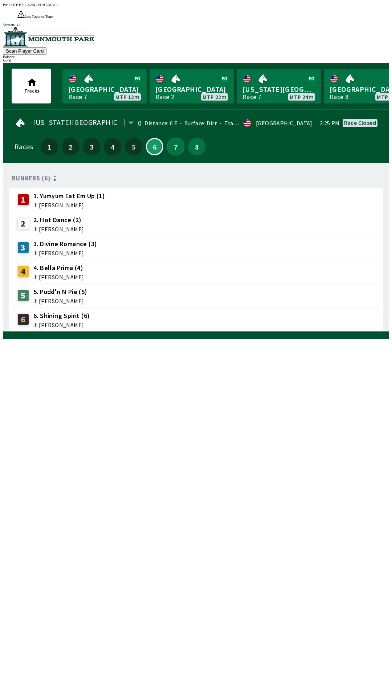
click at [179, 138] on button "7" at bounding box center [175, 146] width 17 height 17
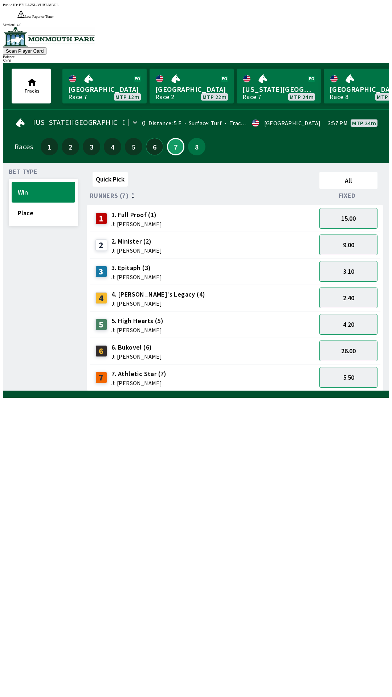
click at [154, 138] on button "6" at bounding box center [154, 146] width 17 height 17
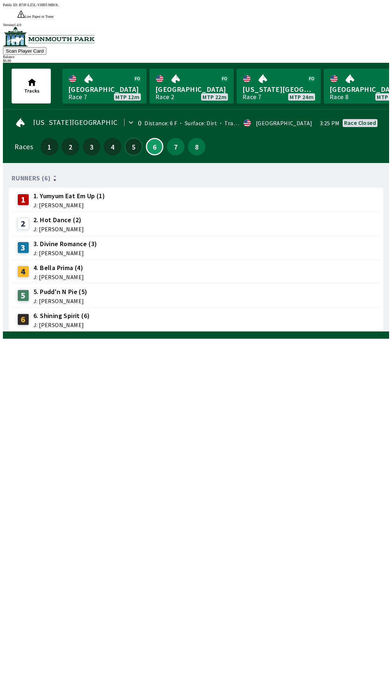
click at [129, 138] on button "5" at bounding box center [133, 146] width 17 height 17
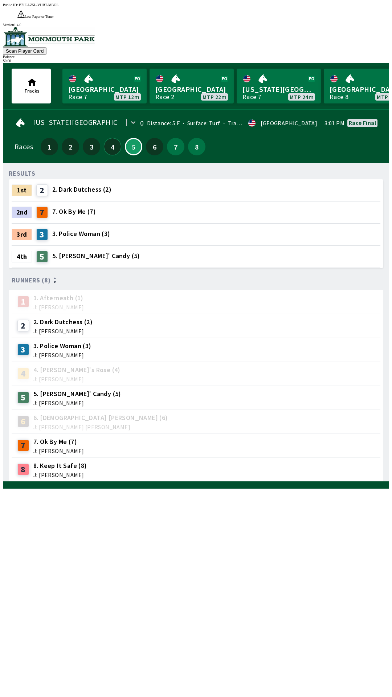
click at [105, 138] on button "4" at bounding box center [112, 146] width 17 height 17
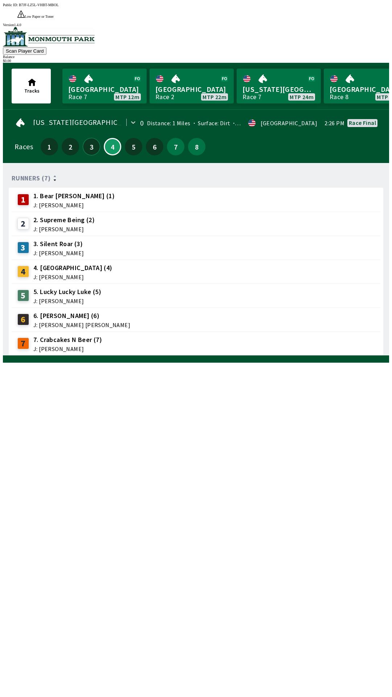
click at [89, 138] on button "3" at bounding box center [91, 146] width 17 height 17
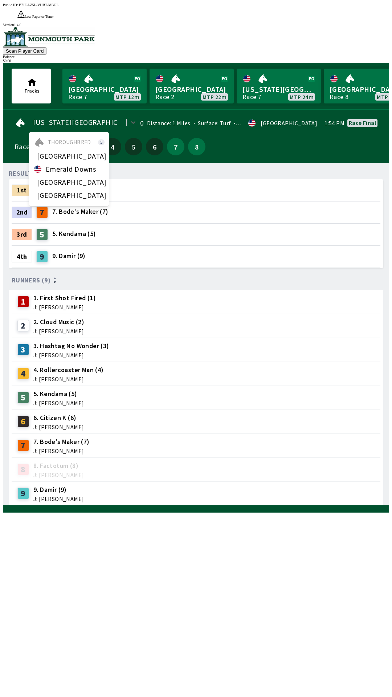
click at [68, 189] on div "[GEOGRAPHIC_DATA]" at bounding box center [69, 195] width 80 height 13
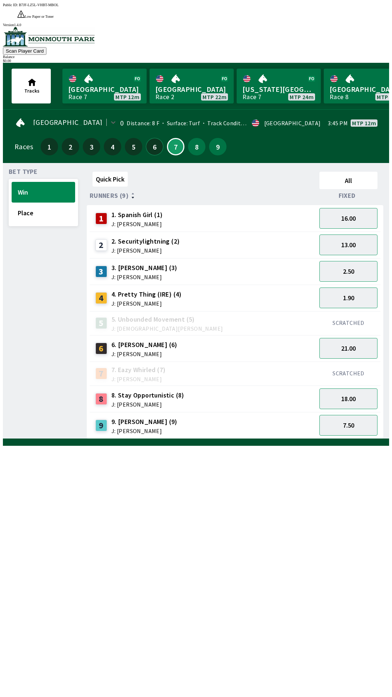
click at [153, 138] on button "6" at bounding box center [154, 146] width 17 height 17
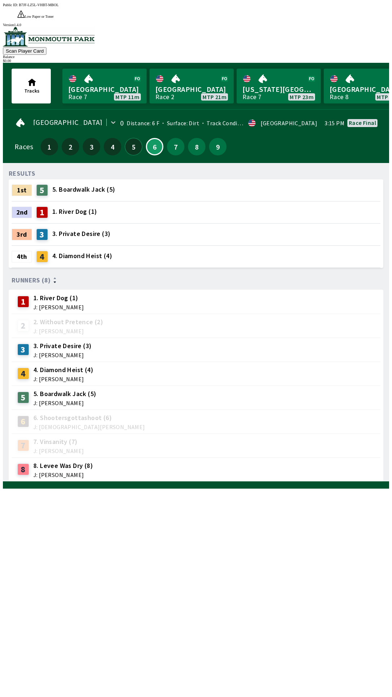
click at [138, 138] on button "5" at bounding box center [133, 146] width 17 height 17
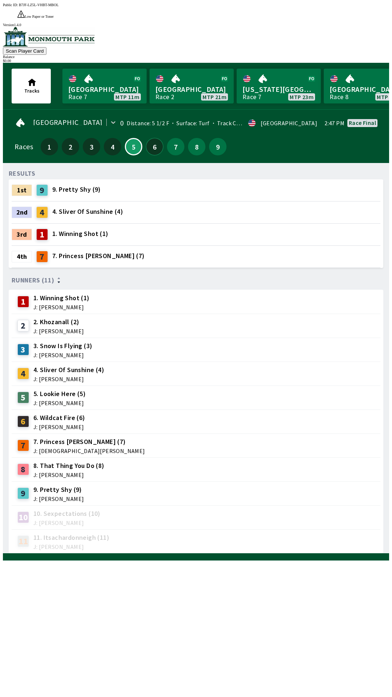
click at [155, 138] on button "6" at bounding box center [154, 146] width 17 height 17
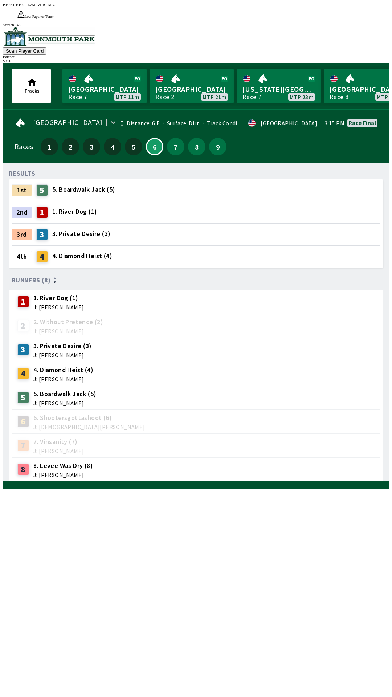
click at [139, 246] on div "4th 4 4. Diamond Heist (4)" at bounding box center [196, 257] width 369 height 22
click at [172, 138] on button "7" at bounding box center [175, 146] width 17 height 17
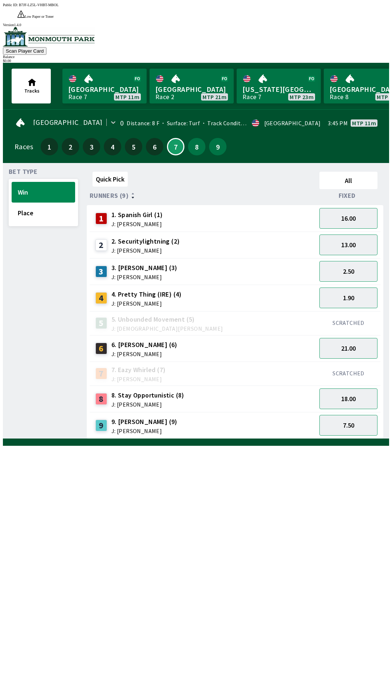
click at [340, 136] on div "Races 1 2 3 4 5 6 7 8 9" at bounding box center [196, 146] width 363 height 21
click at [41, 205] on button "Place" at bounding box center [44, 212] width 64 height 21
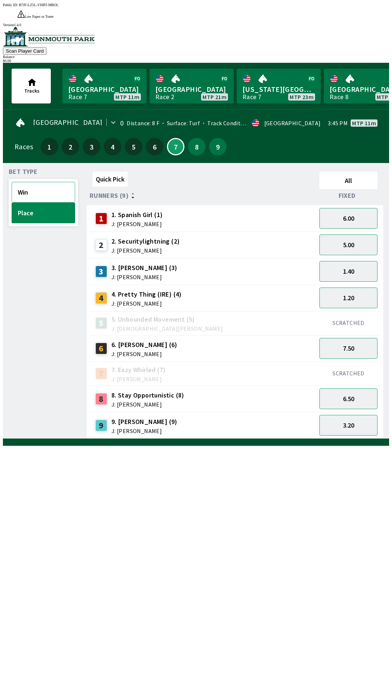
click at [50, 182] on button "Win" at bounding box center [44, 192] width 64 height 21
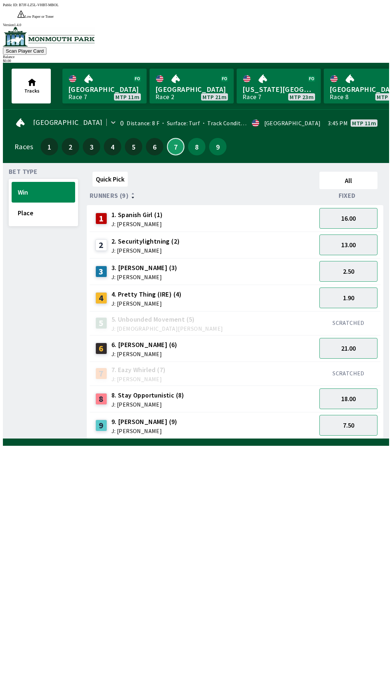
click at [171, 138] on button "7" at bounding box center [175, 146] width 17 height 17
click at [352, 208] on button "16.00" at bounding box center [348, 218] width 58 height 21
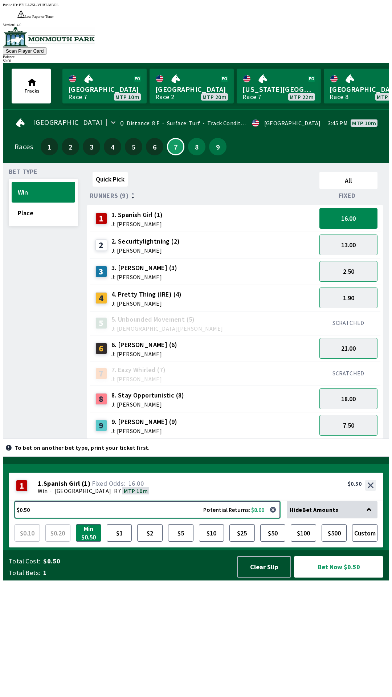
click at [204, 518] on button "$0.50 Potential Returns: $8.00" at bounding box center [148, 509] width 266 height 17
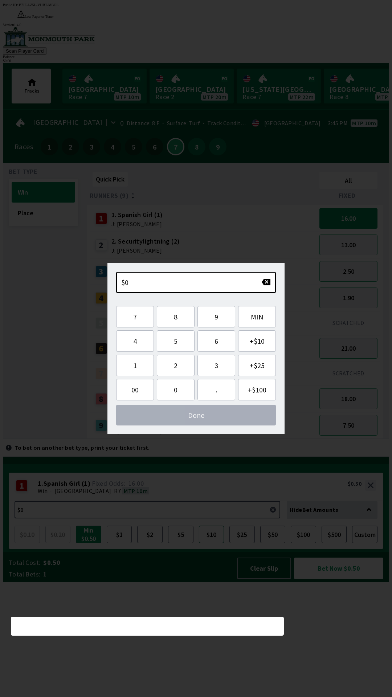
click at [217, 543] on button "$10" at bounding box center [211, 533] width 25 height 17
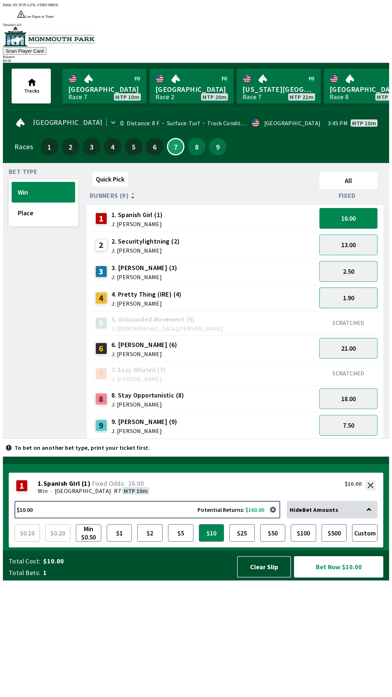
click at [346, 287] on button "1.90" at bounding box center [348, 297] width 58 height 21
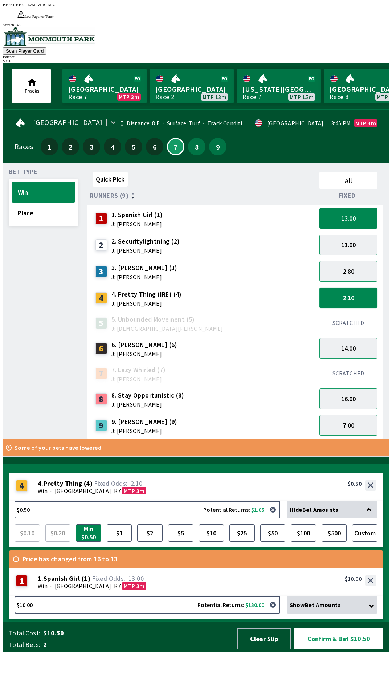
click at [372, 287] on button "2.10" at bounding box center [348, 297] width 58 height 21
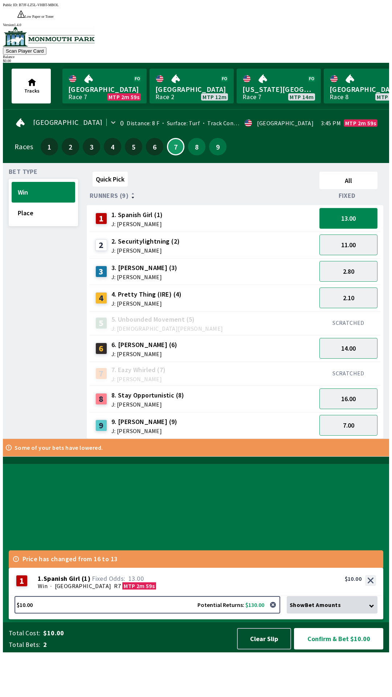
click at [361, 209] on button "13.00" at bounding box center [348, 218] width 58 height 21
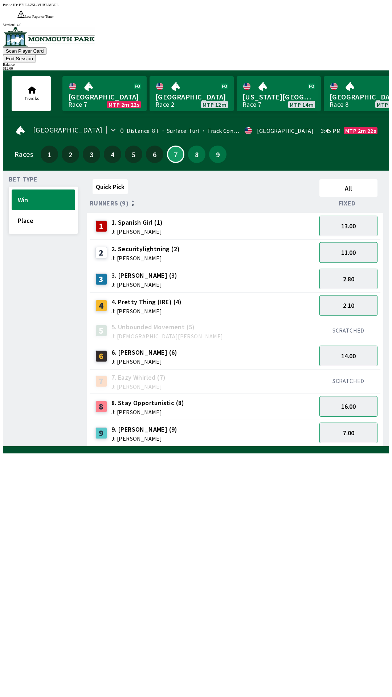
click at [364, 242] on button "11.00" at bounding box center [348, 252] width 58 height 21
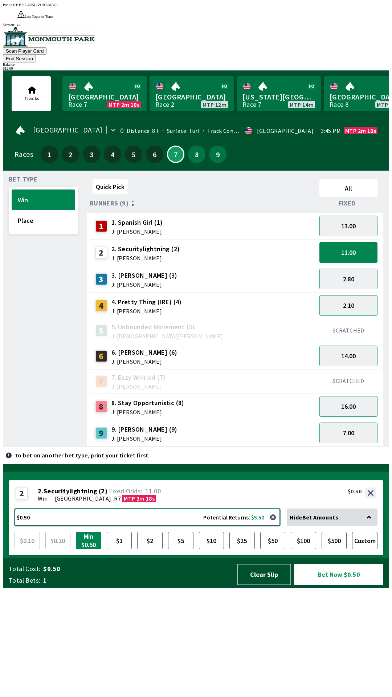
click at [202, 526] on button "$0.50 Potential Returns: $5.50" at bounding box center [148, 516] width 266 height 17
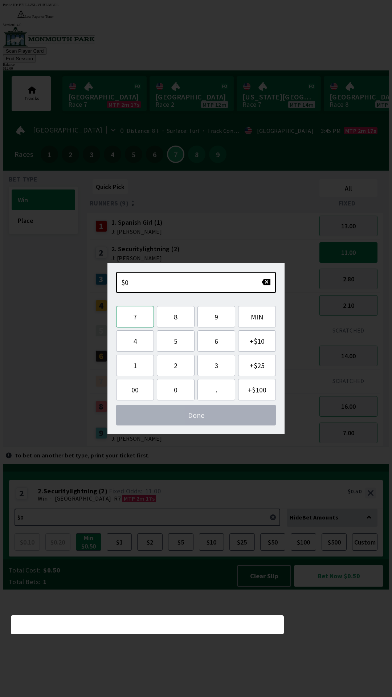
click at [140, 324] on button "7" at bounding box center [135, 316] width 38 height 21
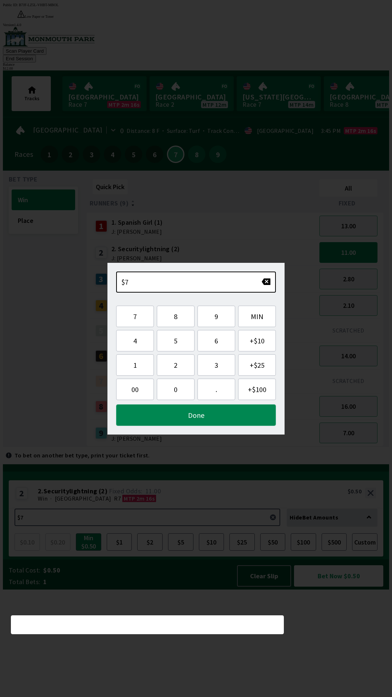
click at [181, 414] on button "Done" at bounding box center [196, 414] width 160 height 21
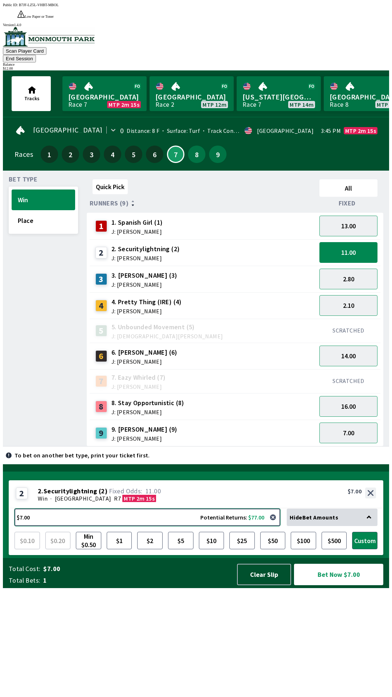
click at [242, 526] on button "$7.00 Potential Returns: $77.00" at bounding box center [148, 516] width 266 height 17
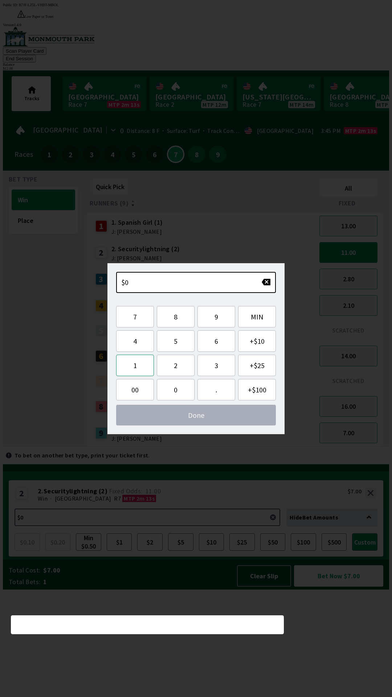
click at [141, 371] on button "1" at bounding box center [135, 365] width 38 height 21
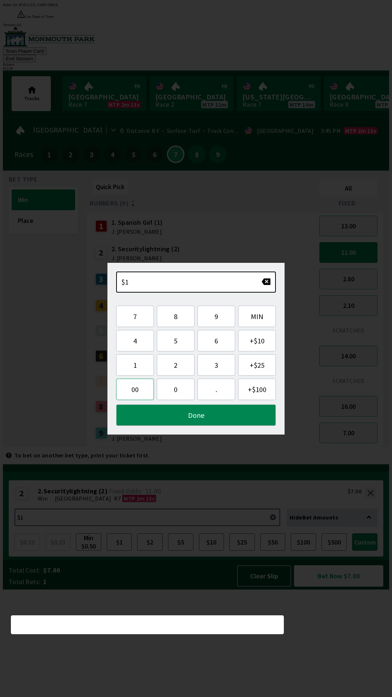
click at [140, 391] on button "00" at bounding box center [135, 388] width 38 height 21
click at [266, 282] on button "button" at bounding box center [265, 281] width 9 height 7
click at [255, 286] on div "$10" at bounding box center [196, 281] width 160 height 21
click at [265, 282] on button "button" at bounding box center [265, 281] width 9 height 7
click at [267, 284] on button "button" at bounding box center [265, 281] width 9 height 7
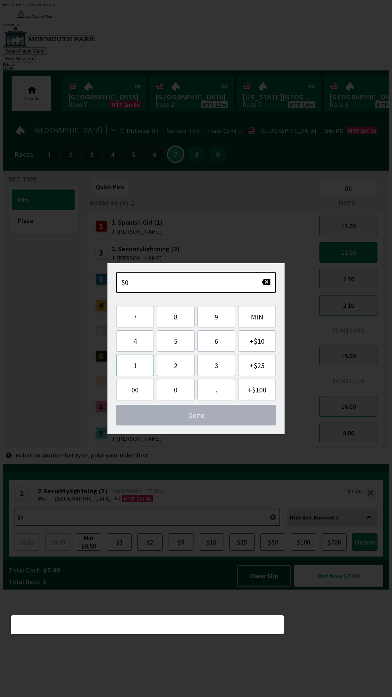
click at [138, 369] on button "1" at bounding box center [135, 365] width 38 height 21
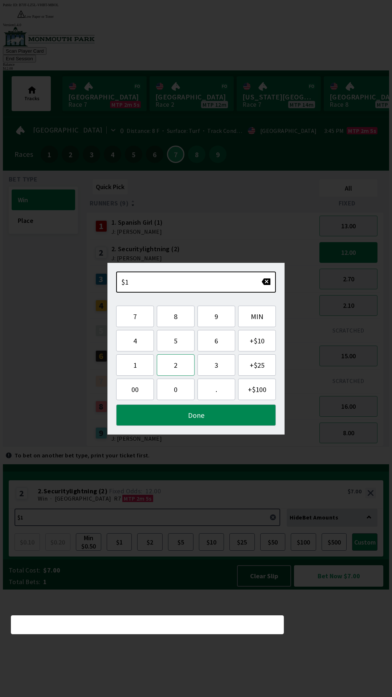
click at [176, 365] on button "2" at bounding box center [176, 364] width 38 height 21
click at [183, 369] on button "2" at bounding box center [176, 364] width 38 height 21
click at [262, 282] on button "button" at bounding box center [265, 281] width 9 height 7
click at [264, 282] on button "button" at bounding box center [265, 281] width 9 height 7
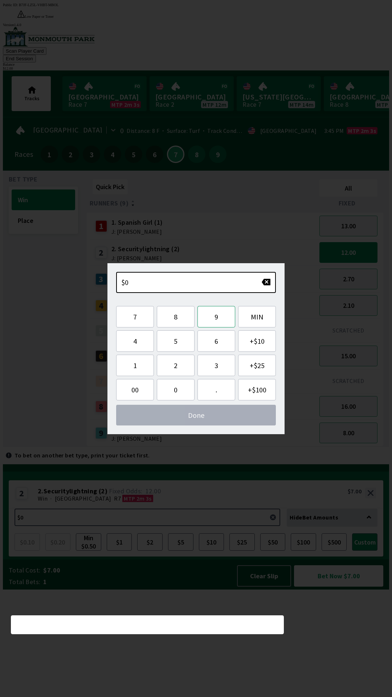
click at [223, 316] on button "9" at bounding box center [216, 316] width 38 height 21
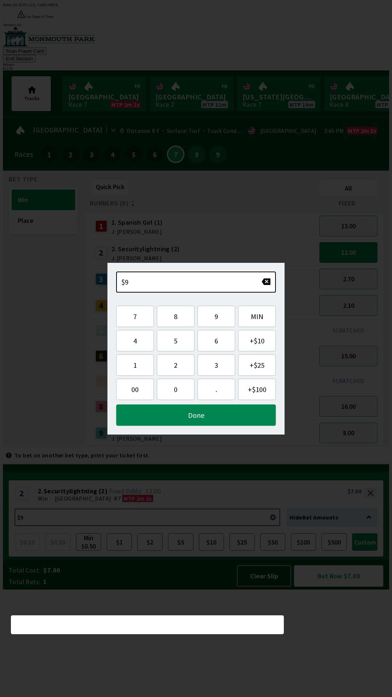
click at [218, 416] on button "Done" at bounding box center [196, 414] width 160 height 21
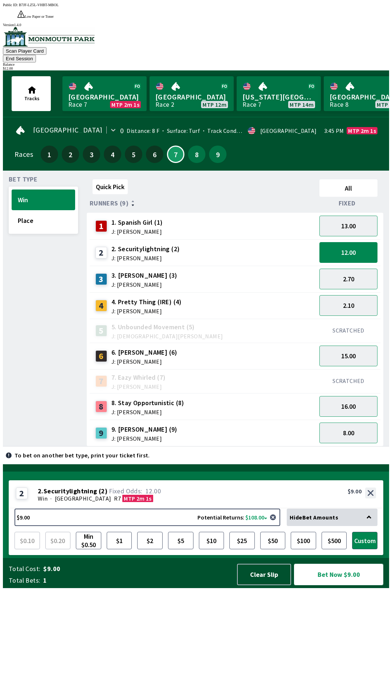
click at [332, 585] on button "Bet Now $9.00" at bounding box center [338, 574] width 89 height 21
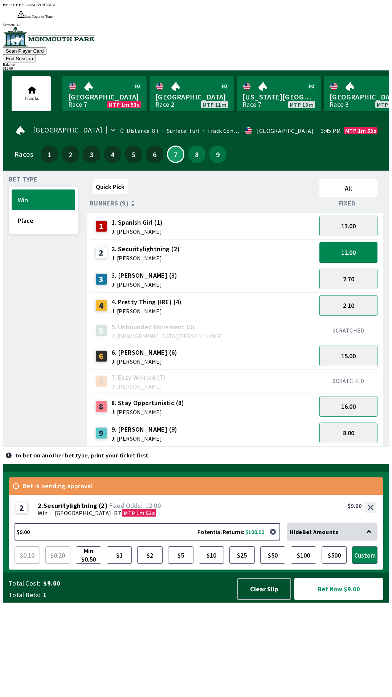
click at [346, 599] on button "Bet Now $9.00" at bounding box center [338, 588] width 89 height 21
click at [328, 599] on button "Bet Now $9.00" at bounding box center [338, 588] width 89 height 21
click at [51, 210] on button "Place" at bounding box center [44, 220] width 64 height 21
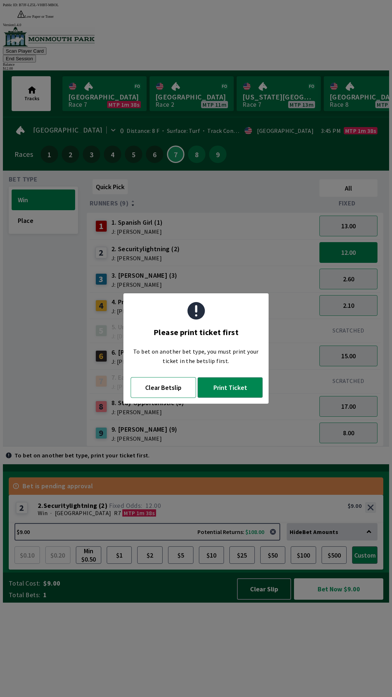
click at [191, 378] on button "Clear Betslip" at bounding box center [163, 387] width 65 height 21
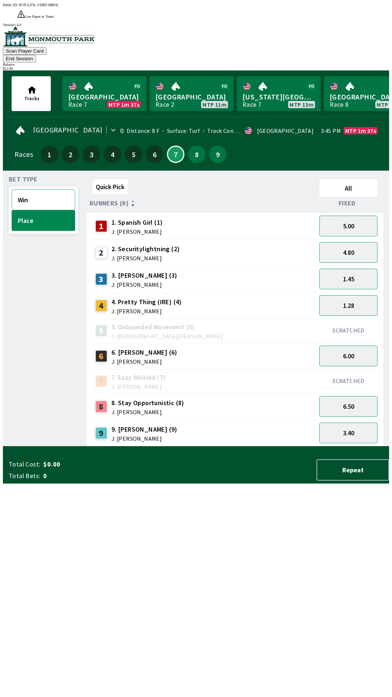
click at [41, 189] on button "Win" at bounding box center [44, 199] width 64 height 21
click at [364, 242] on button "11.00" at bounding box center [348, 252] width 58 height 21
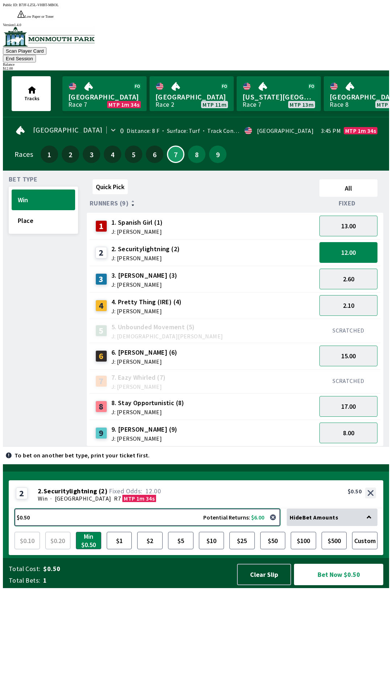
click at [230, 526] on button "$0.50 Potential Returns: $6.00" at bounding box center [148, 516] width 266 height 17
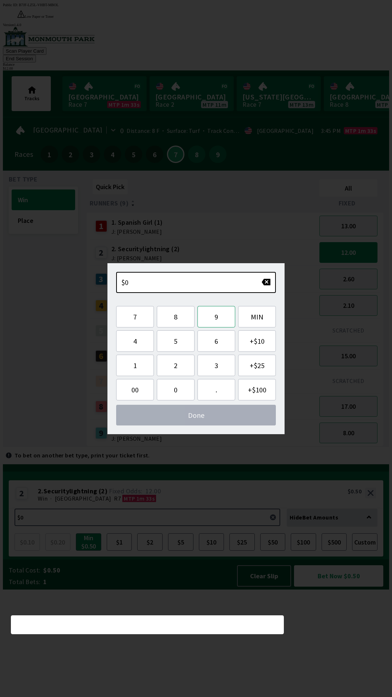
click at [222, 319] on button "9" at bounding box center [216, 316] width 38 height 21
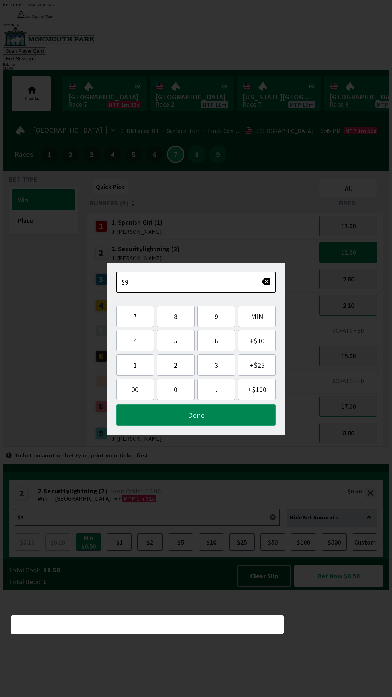
click at [210, 417] on button "Done" at bounding box center [196, 414] width 160 height 21
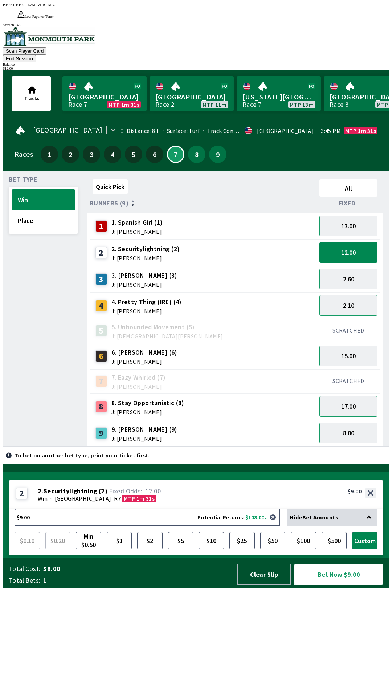
click at [343, 585] on button "Bet Now $9.00" at bounding box center [338, 574] width 89 height 21
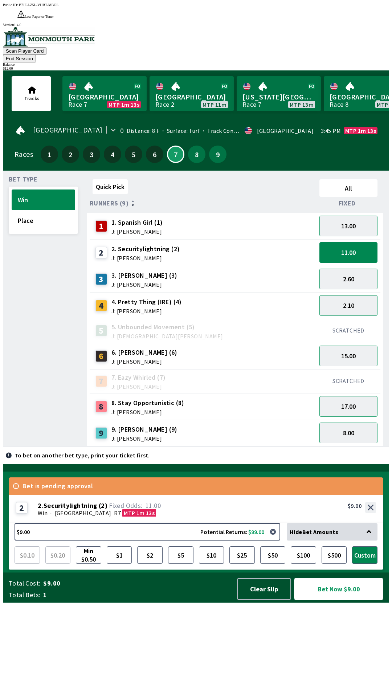
click at [365, 599] on button "Bet Now $9.00" at bounding box center [338, 588] width 89 height 21
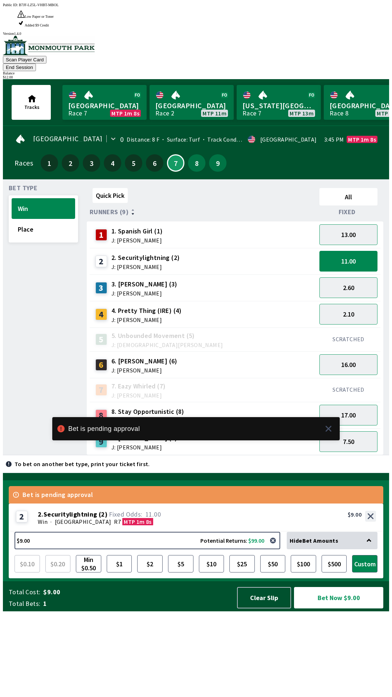
click at [325, 437] on div at bounding box center [327, 428] width 9 height 17
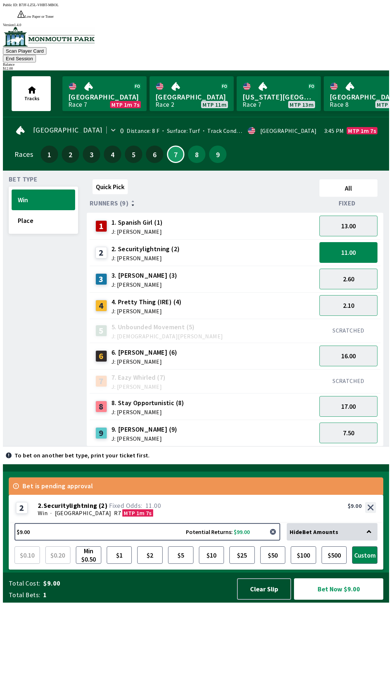
click at [280, 539] on button "button" at bounding box center [273, 531] width 15 height 15
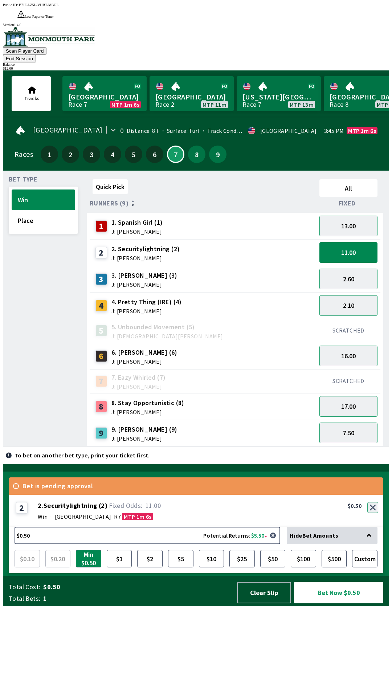
click at [368, 527] on div "2 2 . Securitylightning ( 2 ) Win · [STREET_ADDRESS] 2. Securitylightning (2) 1…" at bounding box center [196, 511] width 374 height 32
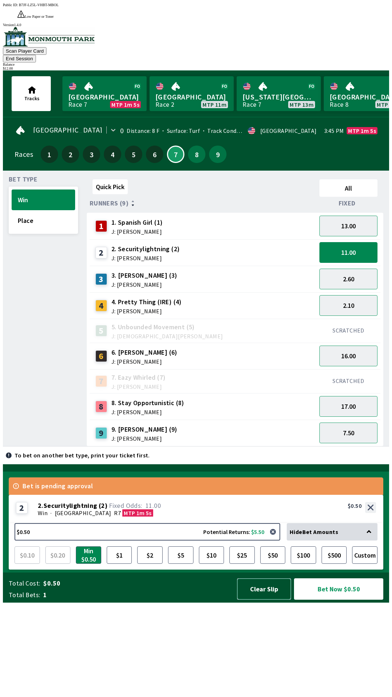
click at [267, 599] on button "Clear Slip" at bounding box center [264, 588] width 54 height 21
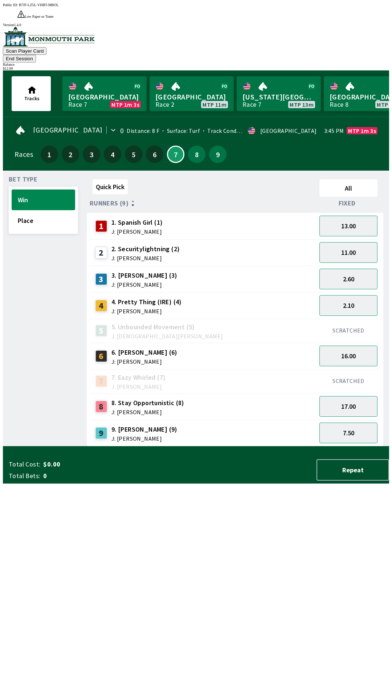
click at [36, 55] on button "End Session" at bounding box center [19, 59] width 33 height 8
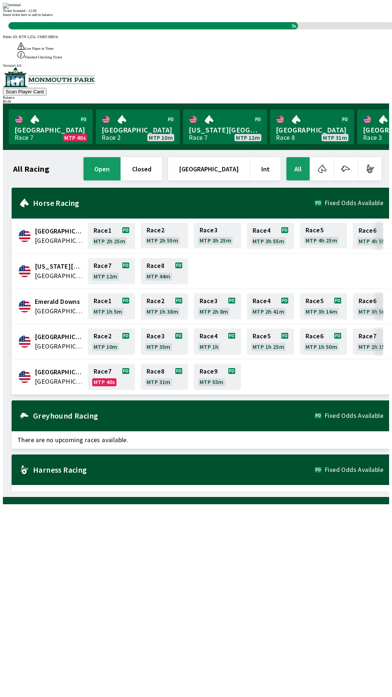
click at [309, 491] on div "All Racing open closed [GEOGRAPHIC_DATA] Int All [GEOGRAPHIC_DATA] [GEOGRAPHIC_…" at bounding box center [199, 323] width 380 height 335
click at [287, 491] on div "All Racing open closed [GEOGRAPHIC_DATA] Int All [GEOGRAPHIC_DATA] [GEOGRAPHIC_…" at bounding box center [199, 323] width 380 height 335
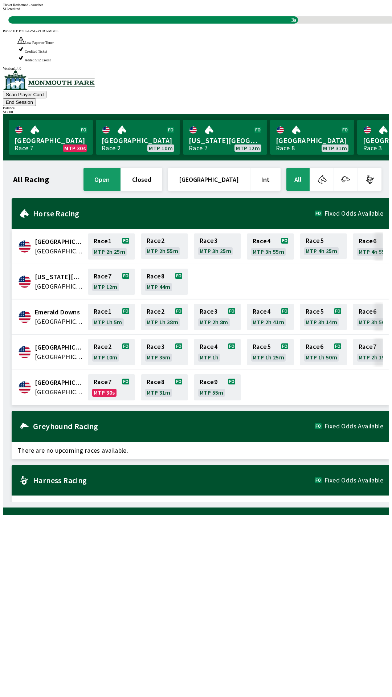
click at [233, 501] on div "All Racing open closed [GEOGRAPHIC_DATA] Int All [GEOGRAPHIC_DATA] [GEOGRAPHIC_…" at bounding box center [199, 333] width 380 height 335
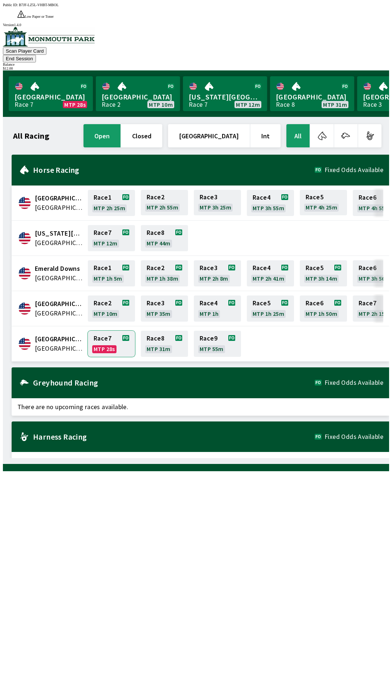
click at [114, 331] on link "Race 7 MTP 28s" at bounding box center [111, 344] width 47 height 26
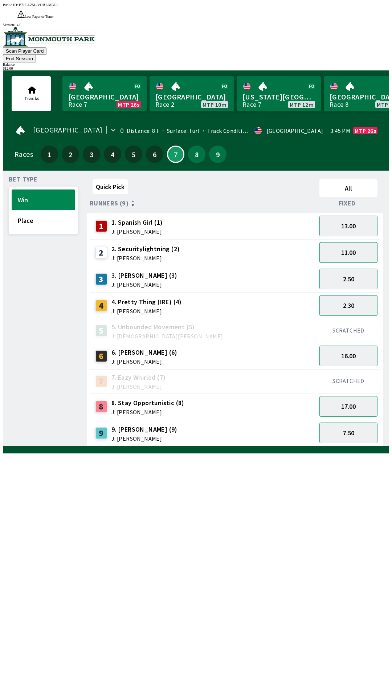
click at [369, 242] on button "11.00" at bounding box center [348, 252] width 58 height 21
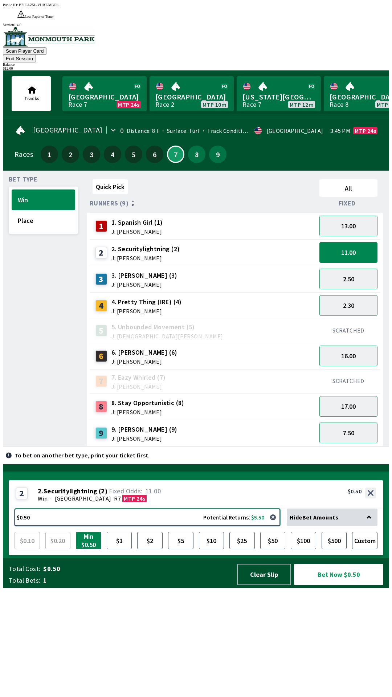
click at [233, 526] on button "$0.50 Potential Returns: $5.50" at bounding box center [148, 516] width 266 height 17
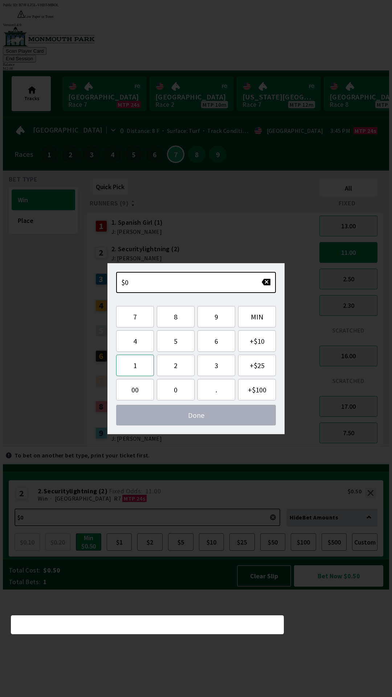
click at [142, 358] on button "1" at bounding box center [135, 365] width 38 height 21
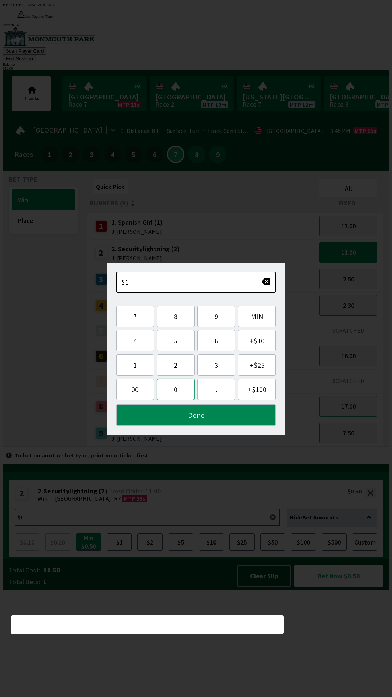
click at [173, 383] on button "0" at bounding box center [176, 388] width 38 height 21
click at [181, 418] on button "Done" at bounding box center [196, 414] width 160 height 21
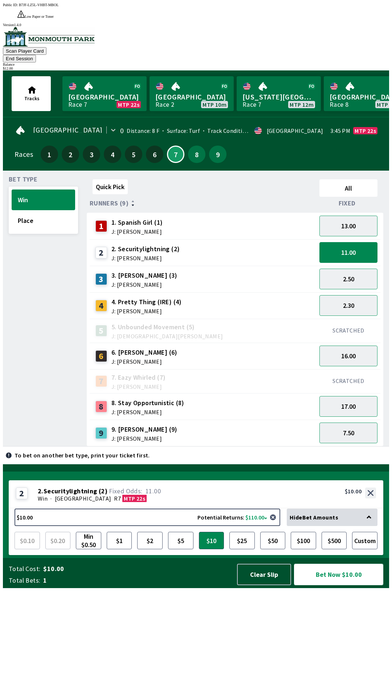
click at [326, 585] on button "Bet Now $10.00" at bounding box center [338, 574] width 89 height 21
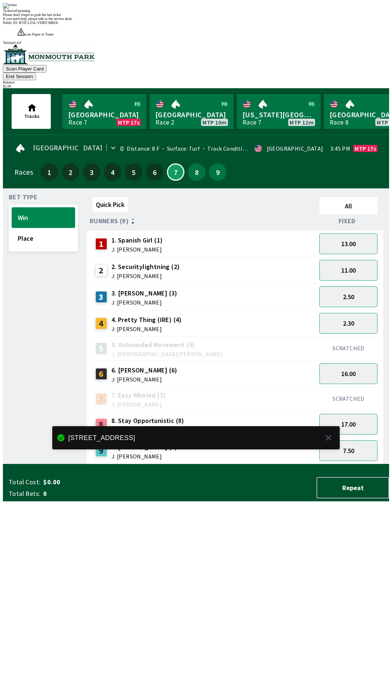
click at [283, 464] on div "Quick Pick All Runners (9) Fixed 1 1. Spanish Girl (1) J: [PERSON_NAME] 13.00 2…" at bounding box center [238, 329] width 302 height 270
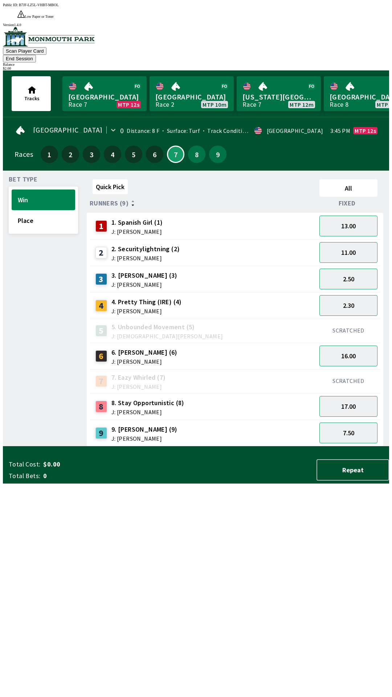
click at [36, 55] on button "End Session" at bounding box center [19, 59] width 33 height 8
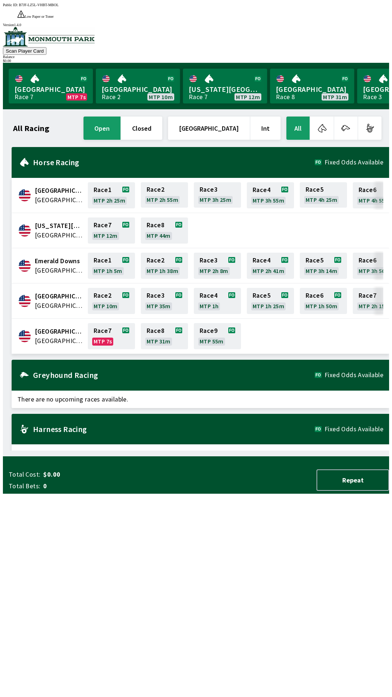
click at [241, 450] on div "All Racing open closed [GEOGRAPHIC_DATA] Int All [GEOGRAPHIC_DATA] [GEOGRAPHIC_…" at bounding box center [199, 282] width 380 height 335
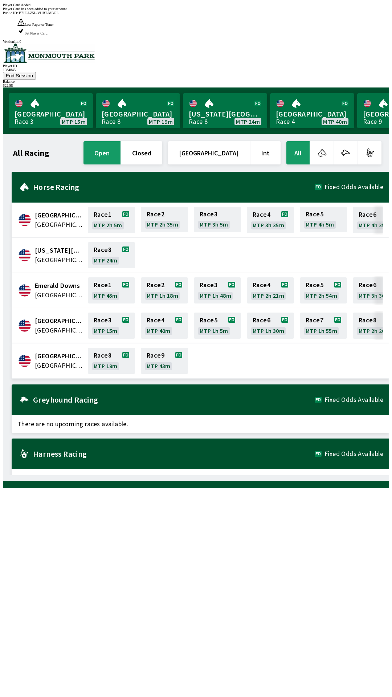
click at [242, 475] on div "All Racing open closed [GEOGRAPHIC_DATA] Int All [GEOGRAPHIC_DATA] [GEOGRAPHIC_…" at bounding box center [199, 307] width 380 height 335
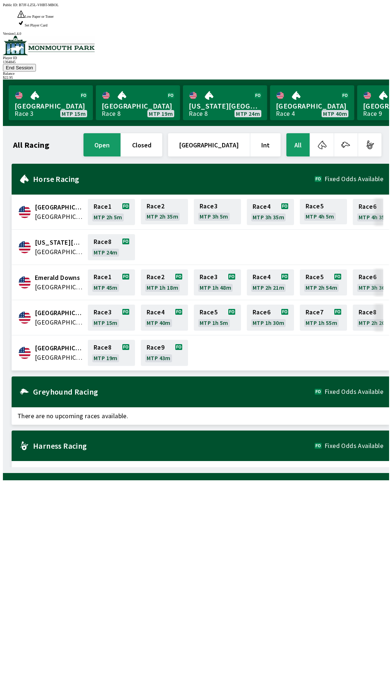
click at [36, 64] on button "End Session" at bounding box center [19, 68] width 33 height 8
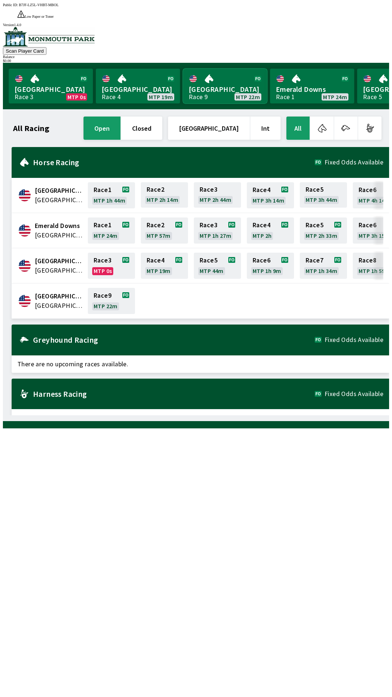
click at [215, 77] on link "[GEOGRAPHIC_DATA] Race 9 MTP 22m" at bounding box center [225, 86] width 84 height 35
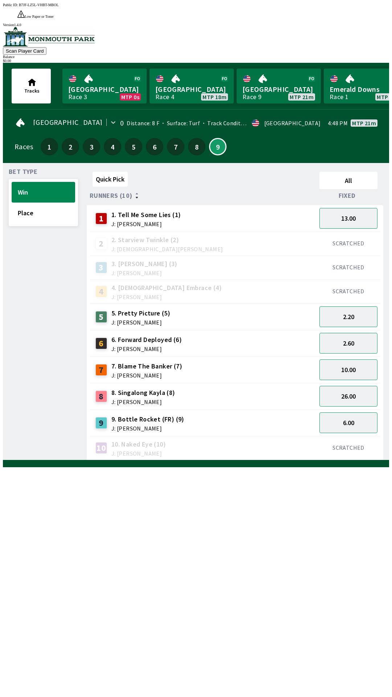
click at [196, 115] on div "[GEOGRAPHIC_DATA] 0 Distance: 8 F Surface: Turf Track Condition: Firm · USA 4:4…" at bounding box center [196, 122] width 363 height 15
click at [276, 79] on link "[GEOGRAPHIC_DATA] Race 9 MTP 21m" at bounding box center [279, 86] width 84 height 35
click at [269, 82] on link "[GEOGRAPHIC_DATA] Race 9 MTP 21m" at bounding box center [279, 86] width 84 height 35
click at [225, 259] on div "3 3. [PERSON_NAME] (3) J: [PERSON_NAME]" at bounding box center [203, 267] width 221 height 18
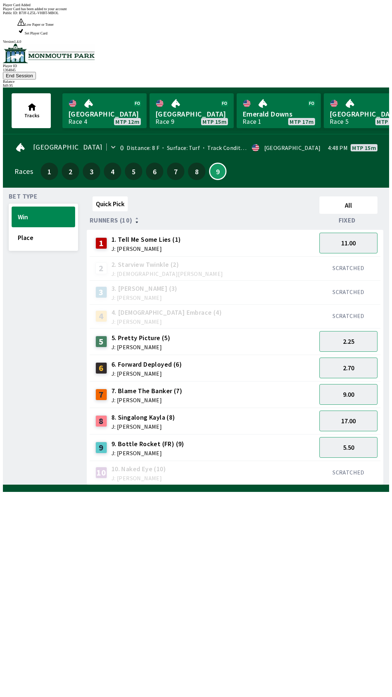
click at [246, 485] on div "Quick Pick All Runners (10) Fixed 1 1. Tell Me Some Lies (1) J: [PERSON_NAME] 1…" at bounding box center [238, 338] width 302 height 291
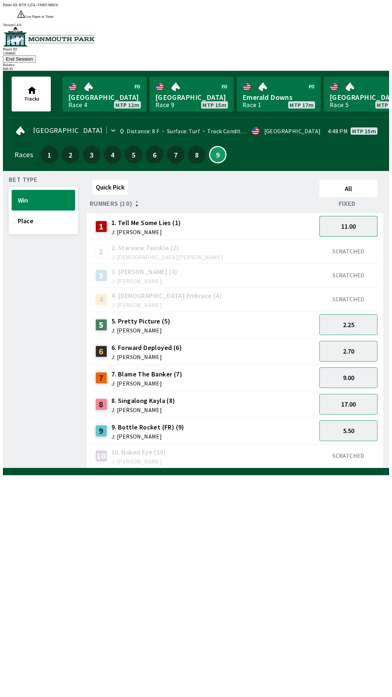
click at [348, 216] on button "11.00" at bounding box center [348, 226] width 58 height 21
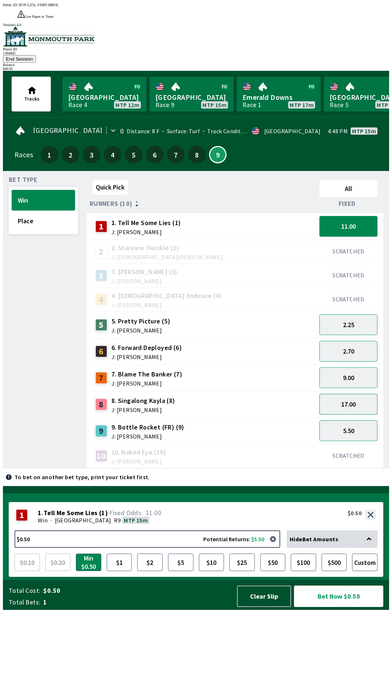
click at [346, 394] on button "17.00" at bounding box center [348, 404] width 58 height 21
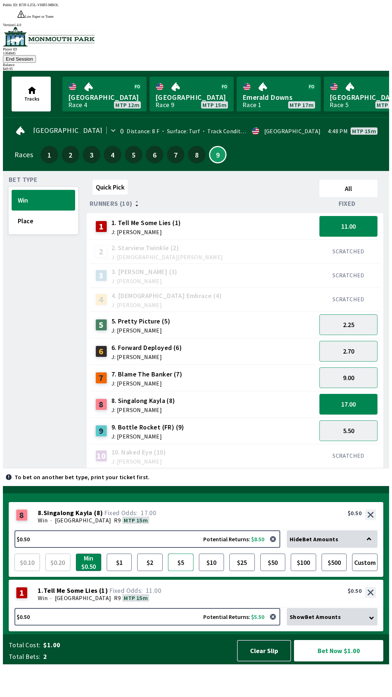
click at [180, 571] on button "$5" at bounding box center [180, 561] width 25 height 17
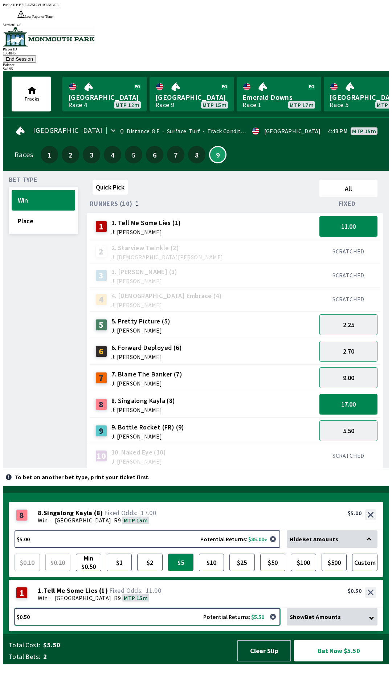
click at [154, 625] on button "$0.50 Potential Returns: $5.50" at bounding box center [148, 616] width 266 height 17
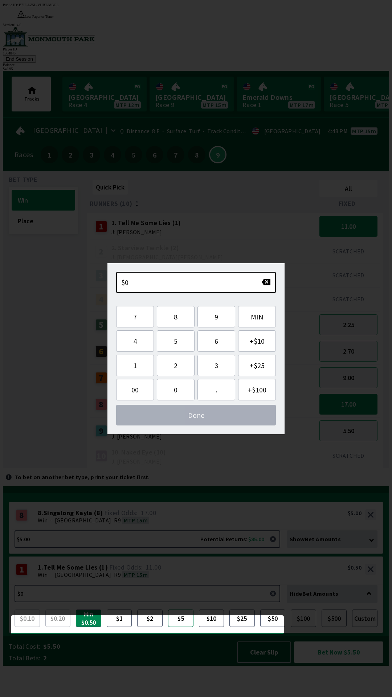
click at [187, 627] on button "$5" at bounding box center [180, 617] width 25 height 17
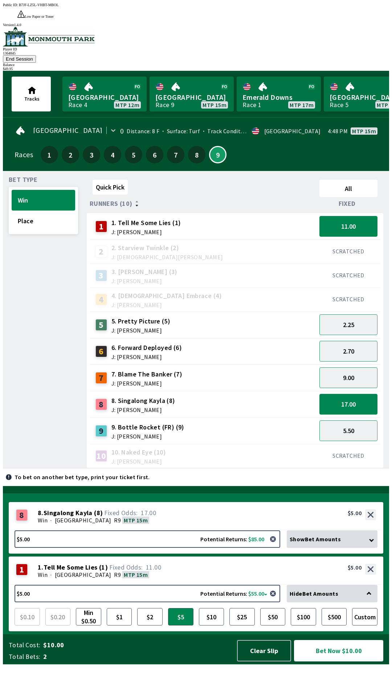
click at [345, 661] on button "Bet Now $10.00" at bounding box center [338, 650] width 89 height 21
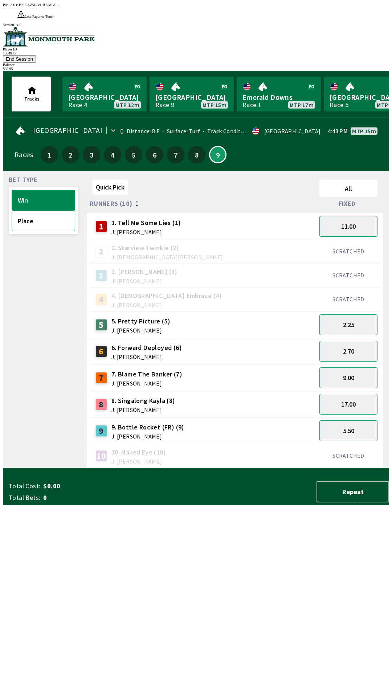
click at [30, 210] on button "Place" at bounding box center [44, 220] width 64 height 21
click at [354, 216] on button "4.40" at bounding box center [348, 226] width 58 height 21
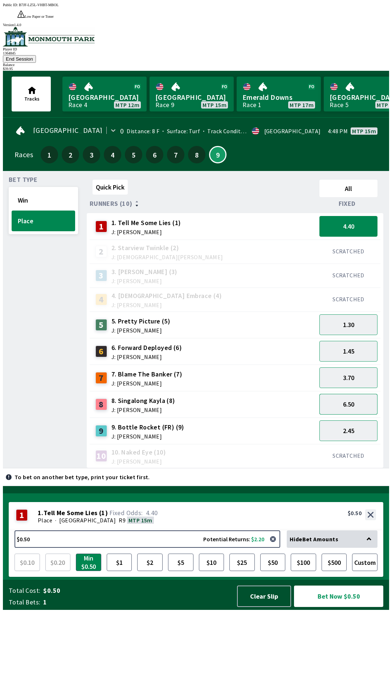
click at [356, 394] on button "6.50" at bounding box center [348, 404] width 58 height 21
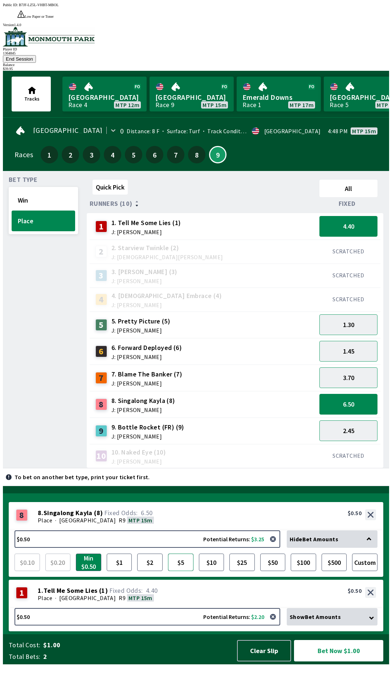
click at [183, 571] on button "$5" at bounding box center [180, 561] width 25 height 17
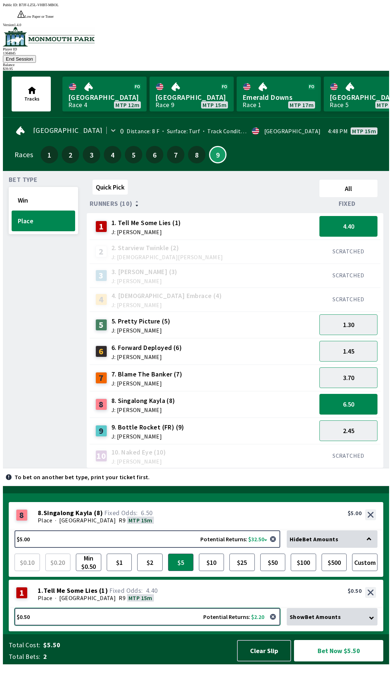
click at [155, 625] on button "$0.50 Potential Returns: $2.20" at bounding box center [148, 616] width 266 height 17
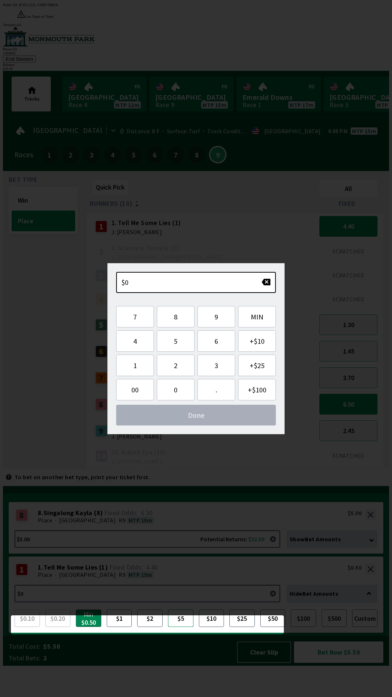
click at [183, 627] on button "$5" at bounding box center [180, 617] width 25 height 17
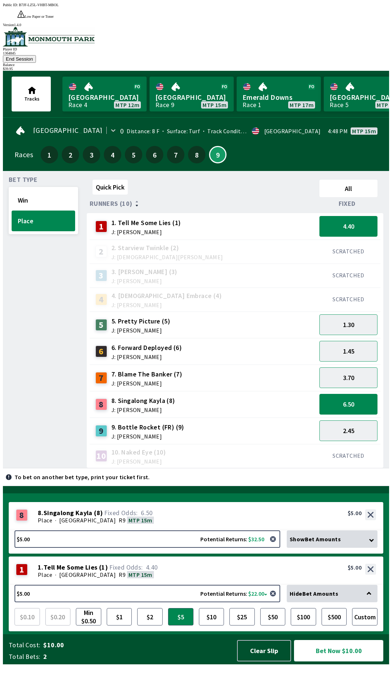
click at [353, 661] on button "Bet Now $10.00" at bounding box center [338, 650] width 89 height 21
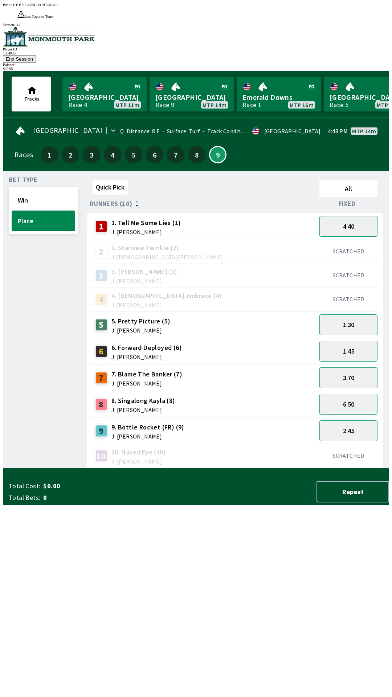
click at [36, 55] on button "End Session" at bounding box center [19, 59] width 33 height 8
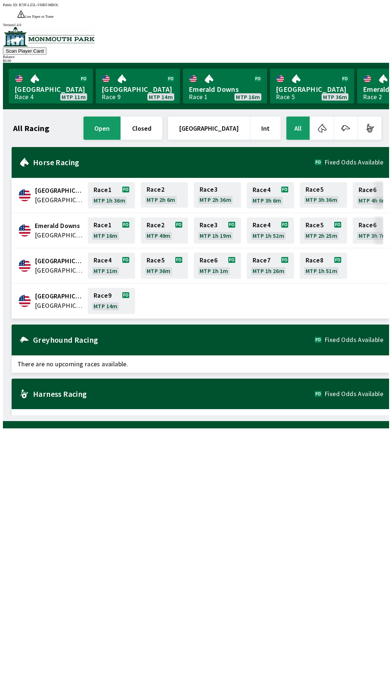
click at [347, 415] on div "All Racing open closed [GEOGRAPHIC_DATA] Int All [GEOGRAPHIC_DATA] [GEOGRAPHIC_…" at bounding box center [199, 265] width 380 height 300
click at [135, 69] on link "[GEOGRAPHIC_DATA] Race 9 MTP 14m" at bounding box center [138, 86] width 84 height 35
click at [135, 69] on link "[GEOGRAPHIC_DATA] Race 9 MTP 13m" at bounding box center [138, 86] width 84 height 35
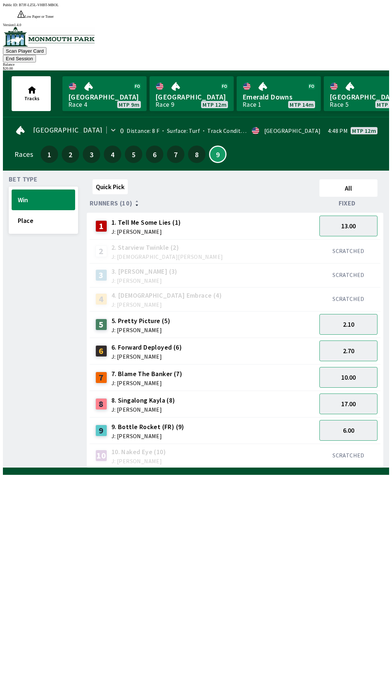
click at [36, 55] on button "End Session" at bounding box center [19, 59] width 33 height 8
